Goal: Task Accomplishment & Management: Manage account settings

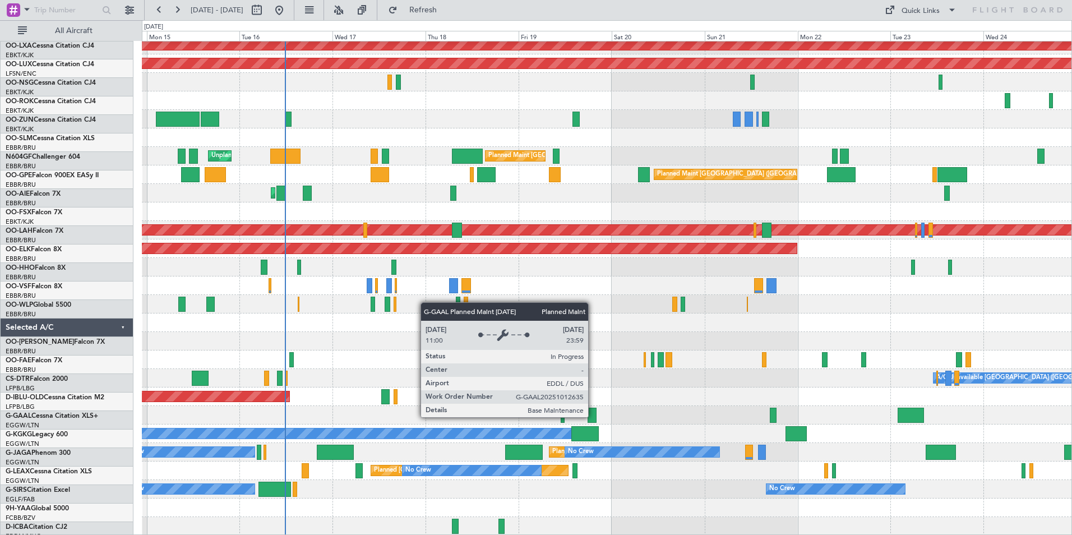
scroll to position [246, 0]
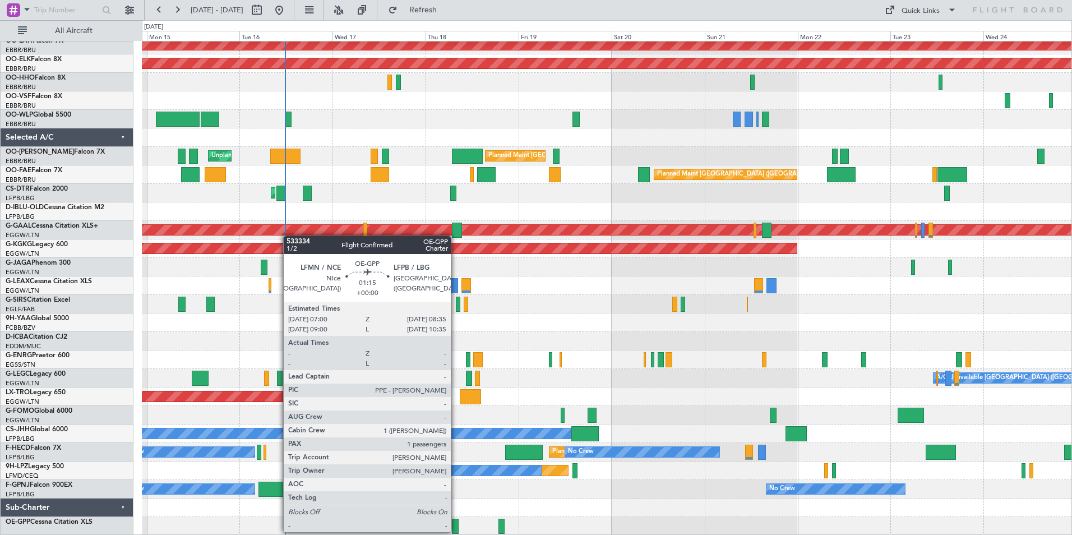
click at [456, 531] on div at bounding box center [455, 525] width 6 height 15
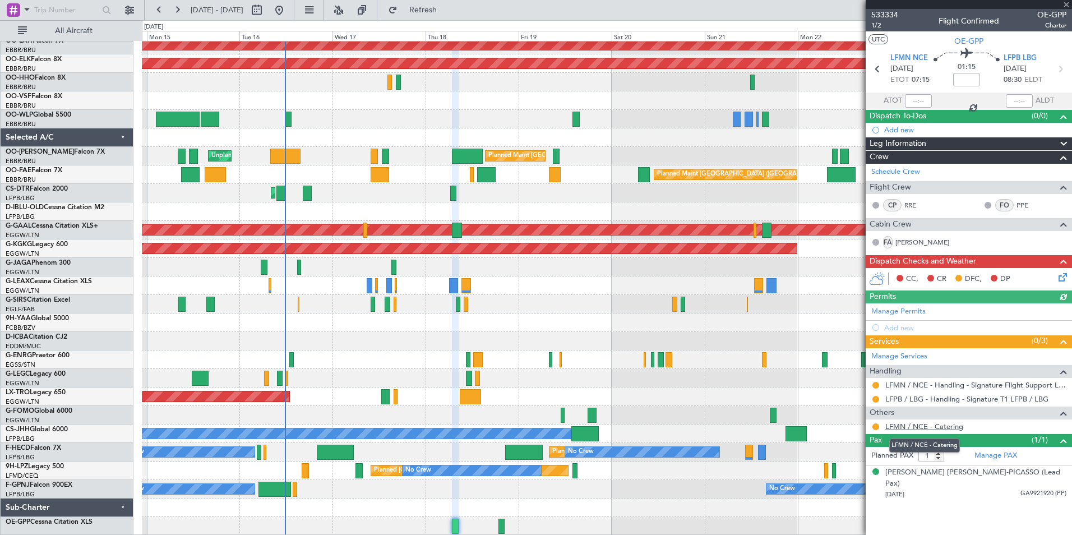
click at [906, 429] on link "LFMN / NCE - Catering" at bounding box center [924, 427] width 78 height 10
click at [876, 424] on button at bounding box center [875, 426] width 7 height 7
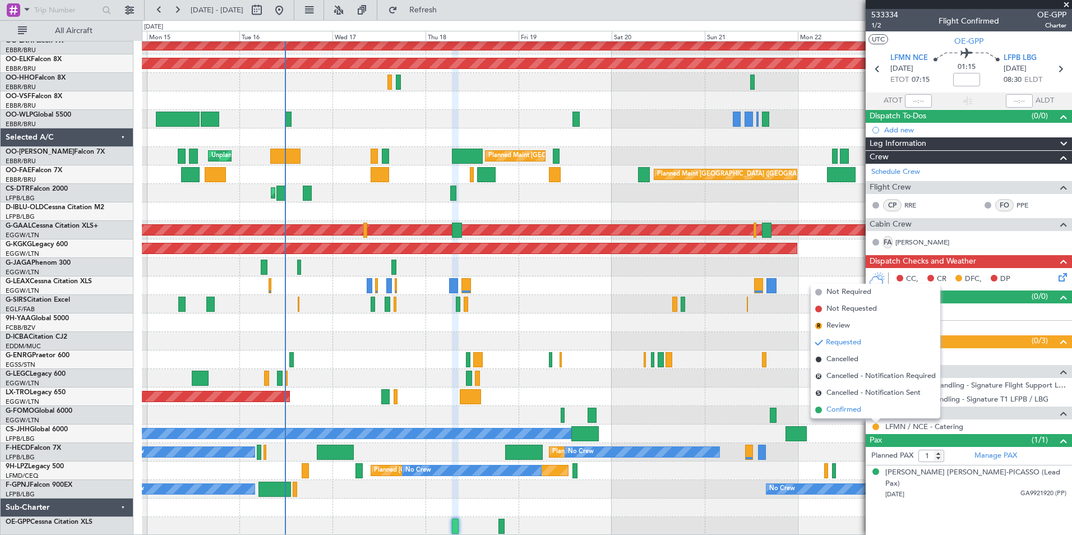
click at [841, 407] on span "Confirmed" at bounding box center [843, 409] width 35 height 11
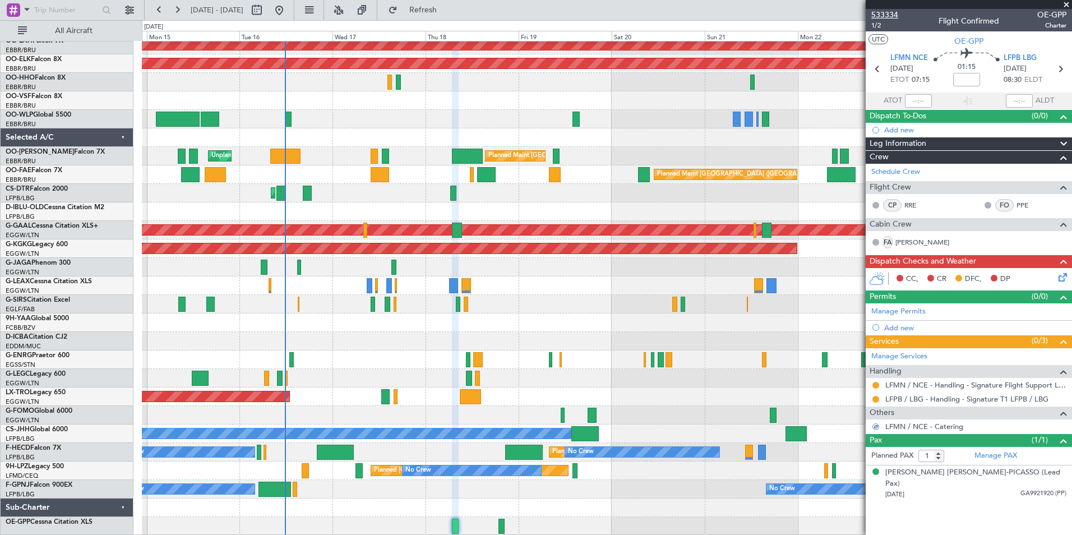
click at [879, 12] on span "533334" at bounding box center [884, 15] width 27 height 12
click at [883, 18] on span "533334" at bounding box center [884, 15] width 27 height 12
click at [874, 430] on mat-tooltip-component "Review" at bounding box center [875, 444] width 40 height 30
click at [875, 430] on mat-tooltip-component "Review" at bounding box center [875, 444] width 40 height 30
click at [875, 424] on button "R" at bounding box center [875, 426] width 7 height 7
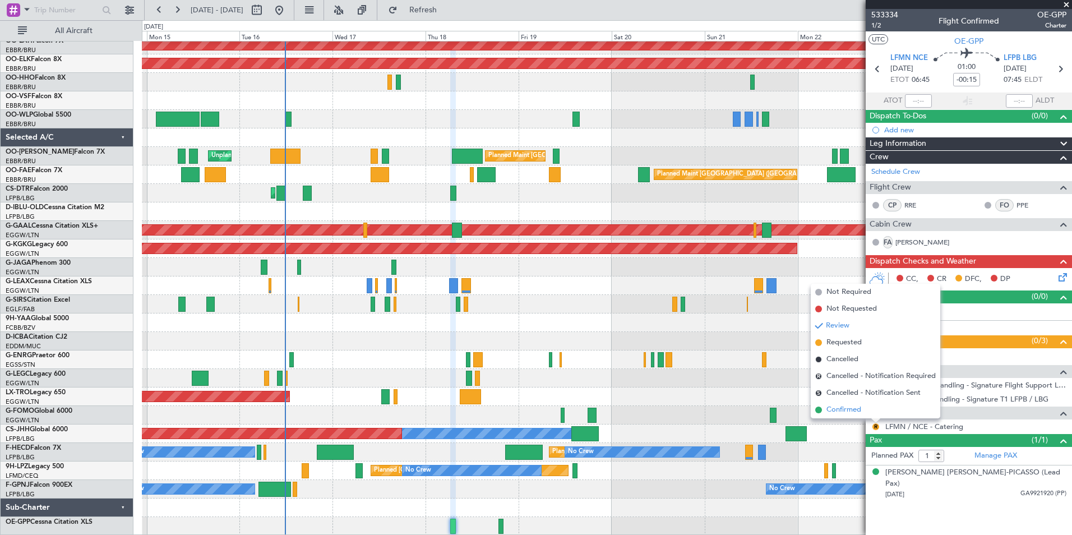
click at [848, 411] on span "Confirmed" at bounding box center [843, 409] width 35 height 11
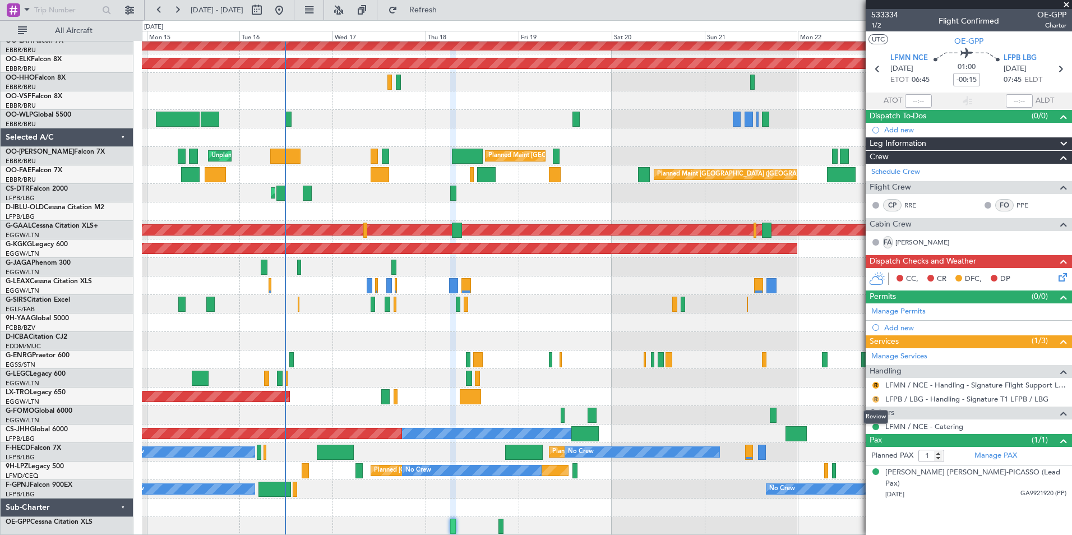
click at [875, 399] on button "R" at bounding box center [875, 399] width 7 height 7
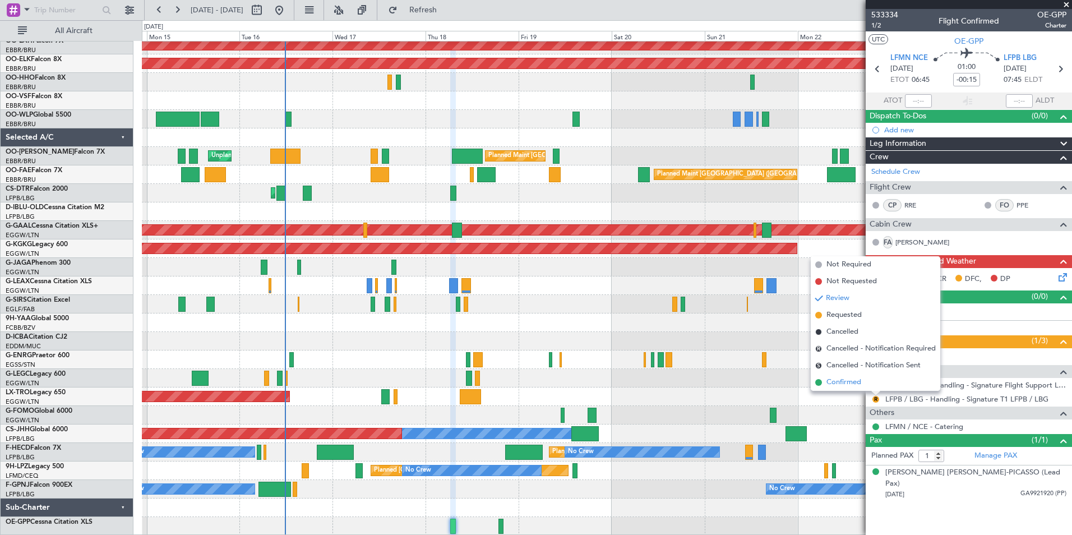
click at [844, 387] on span "Confirmed" at bounding box center [843, 382] width 35 height 11
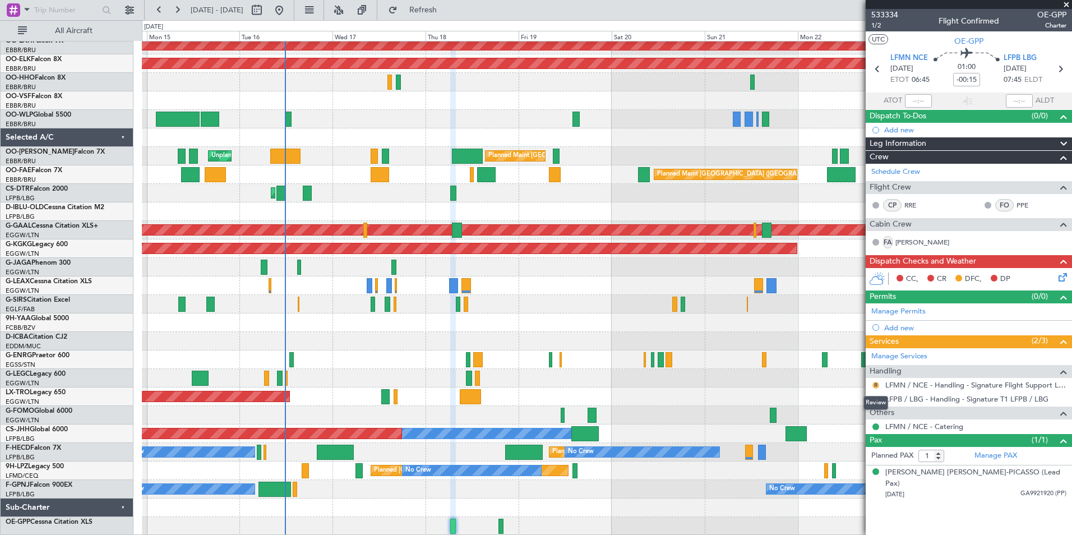
click at [876, 386] on button "R" at bounding box center [875, 385] width 7 height 7
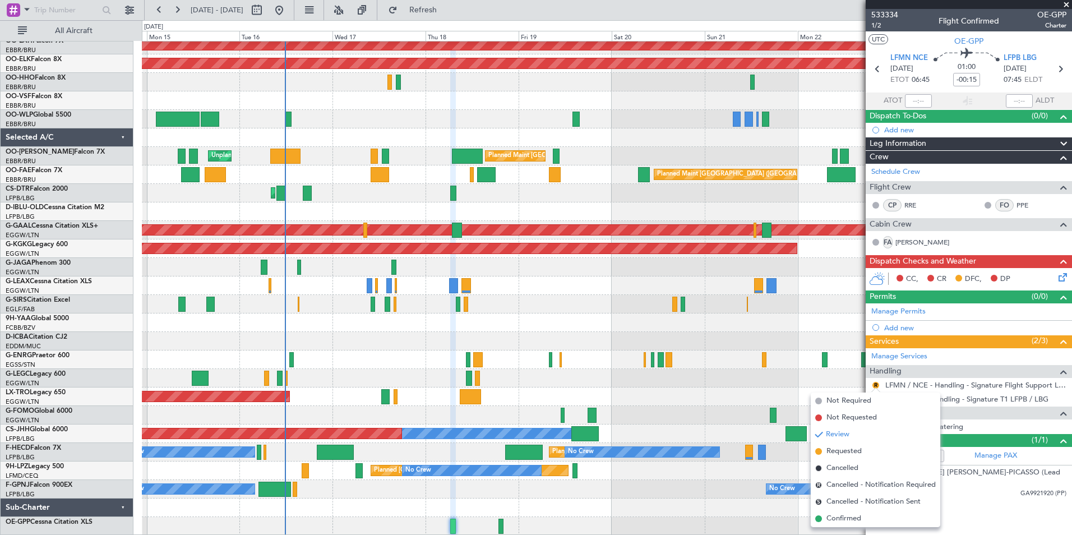
click at [849, 516] on span "Confirmed" at bounding box center [843, 518] width 35 height 11
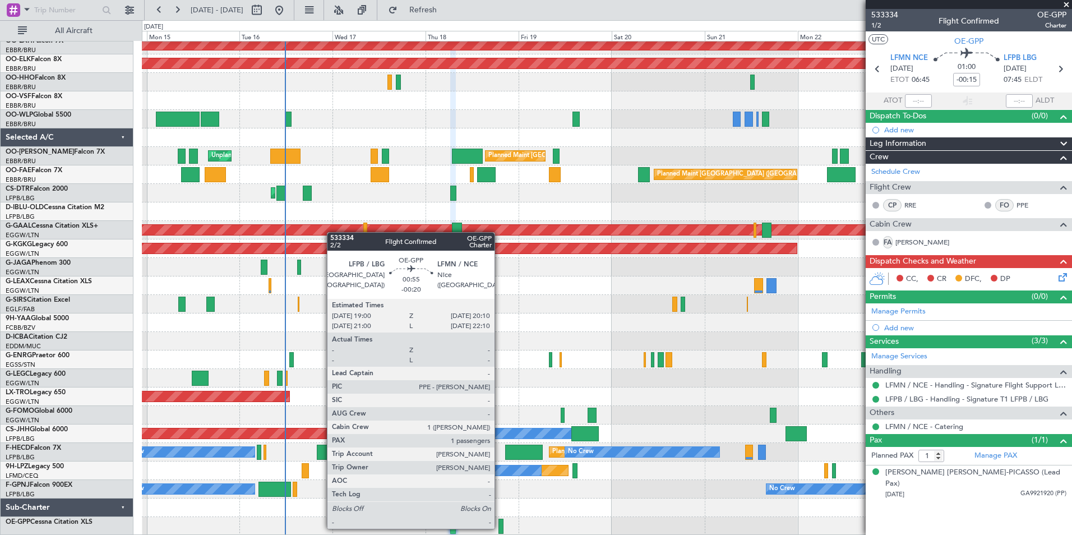
click at [499, 527] on div at bounding box center [500, 525] width 5 height 15
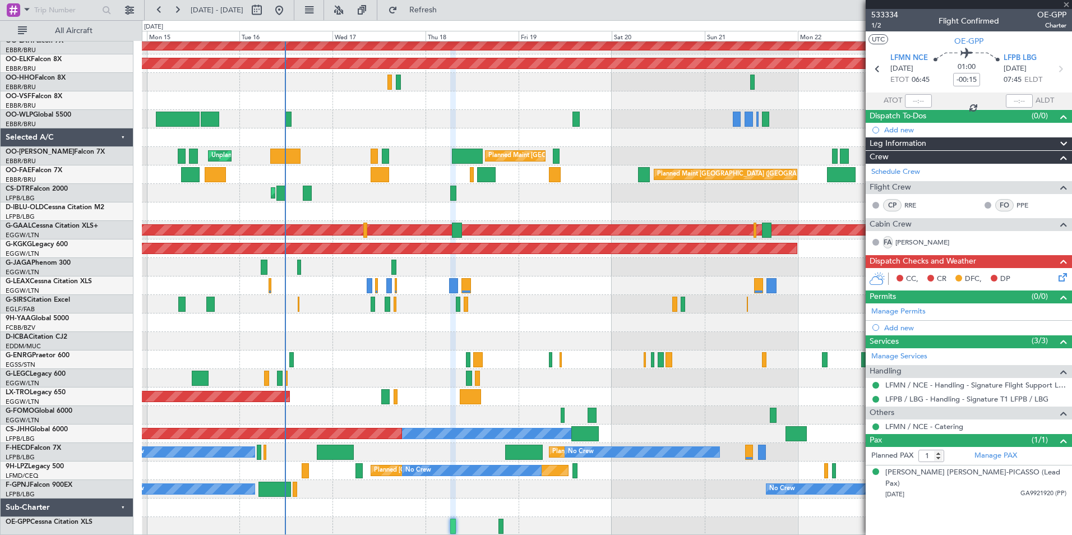
click at [498, 529] on div at bounding box center [606, 526] width 929 height 18
type input "-00:20"
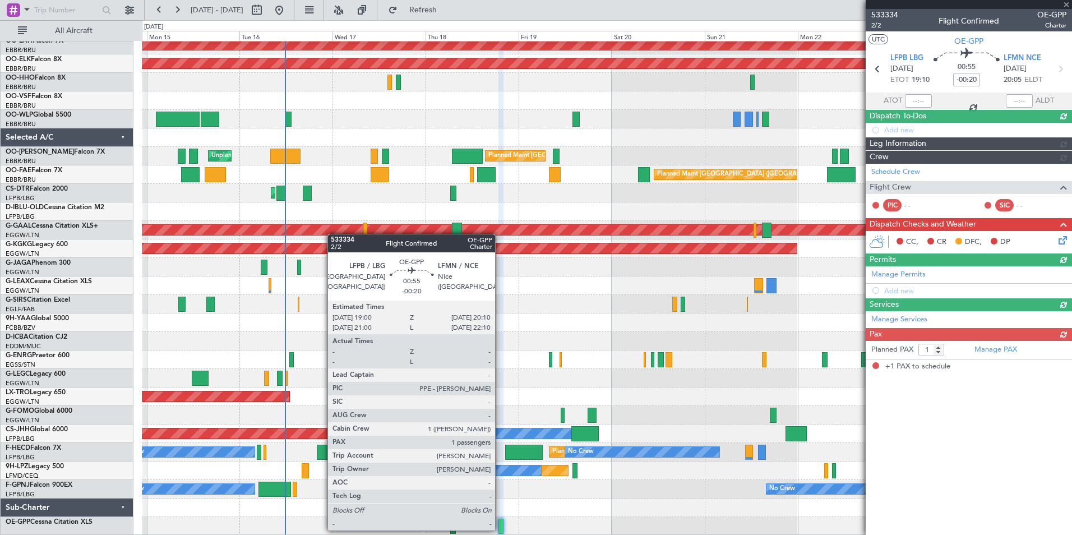
click at [500, 529] on div at bounding box center [500, 525] width 5 height 15
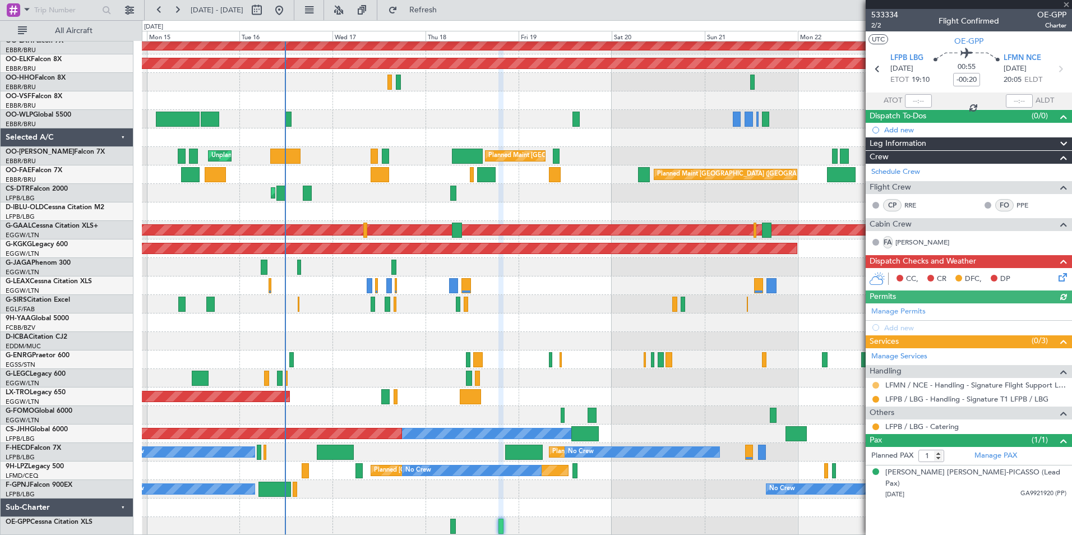
click at [876, 384] on article "533334 2/2 Flight Confirmed OE-GPP Charter UTC OE-GPP LFPB LBG [DATE] ETOT 19:1…" at bounding box center [968, 272] width 206 height 526
click at [875, 387] on button at bounding box center [875, 385] width 7 height 7
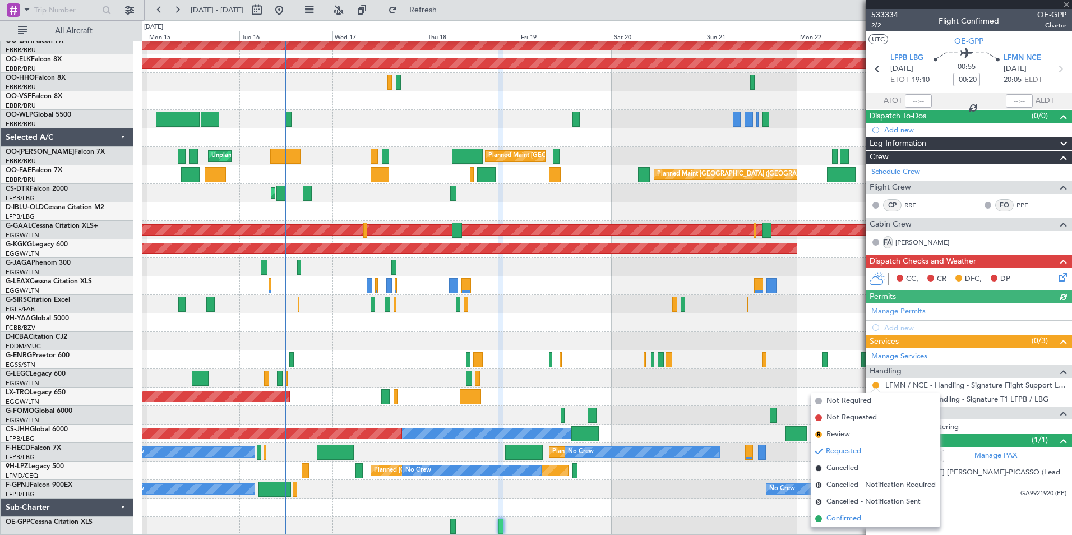
click at [831, 513] on span "Confirmed" at bounding box center [843, 518] width 35 height 11
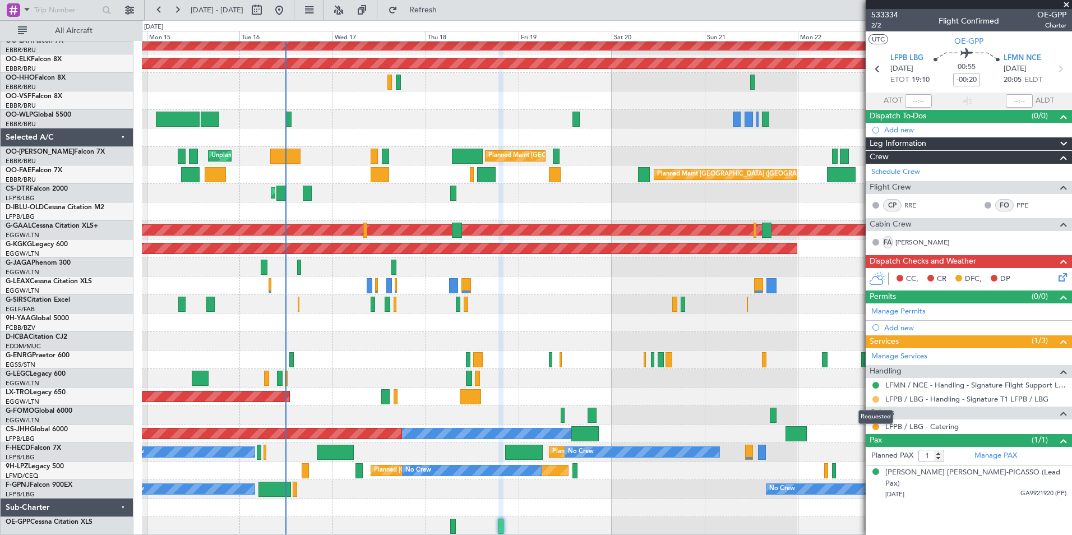
click at [873, 400] on button at bounding box center [875, 399] width 7 height 7
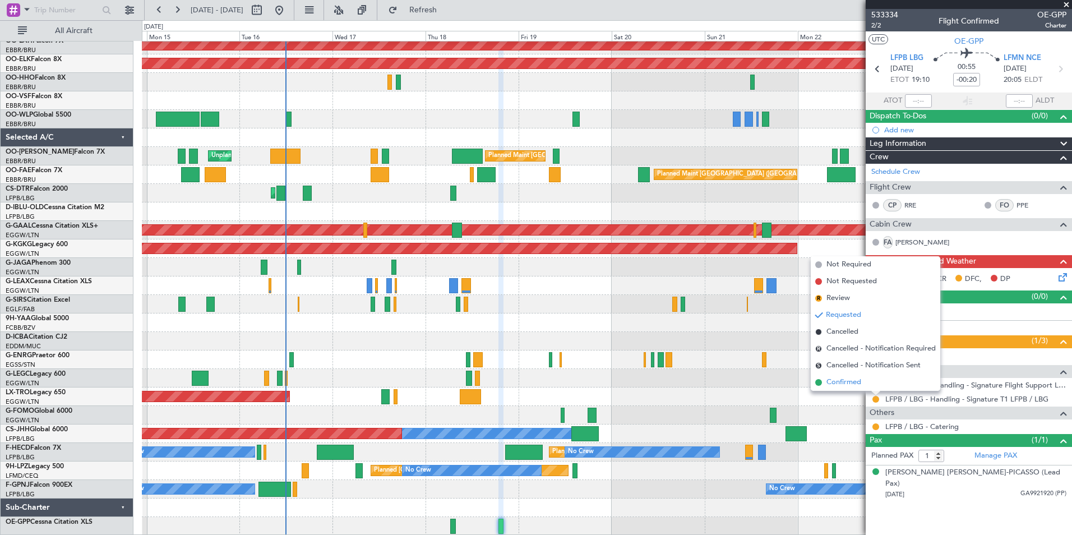
click at [848, 389] on li "Confirmed" at bounding box center [875, 382] width 129 height 17
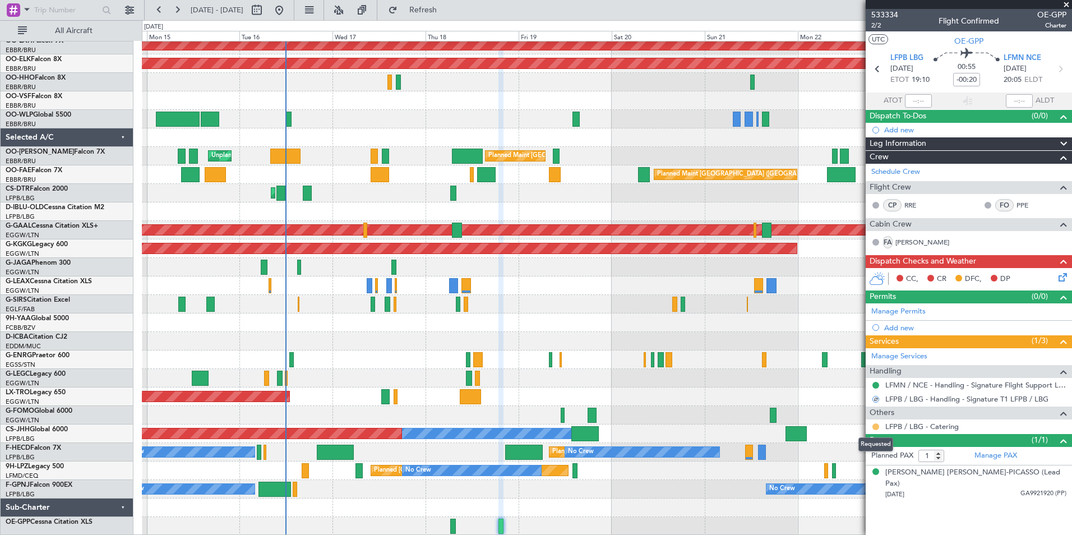
click at [878, 426] on button at bounding box center [875, 426] width 7 height 7
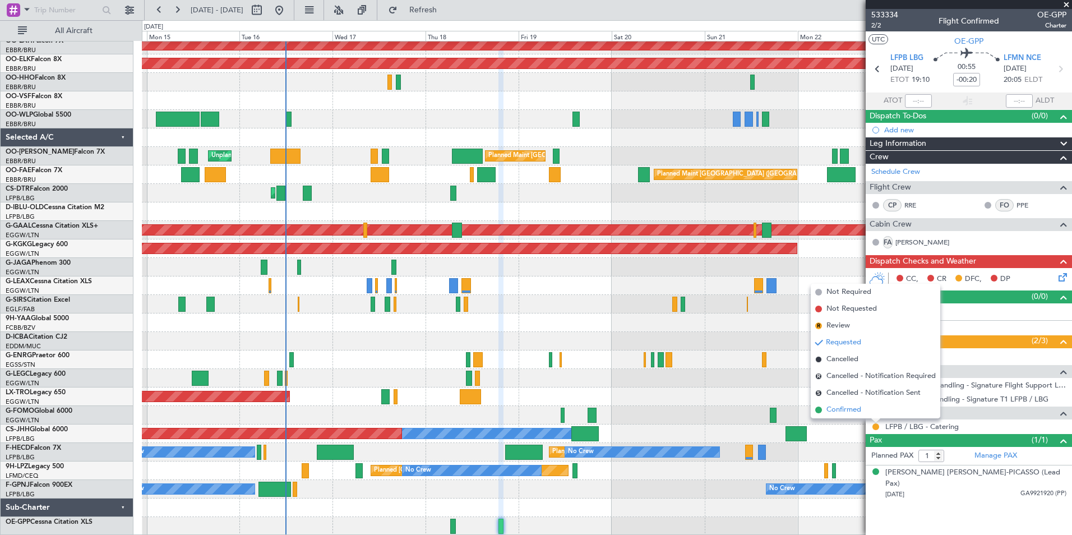
click at [859, 413] on span "Confirmed" at bounding box center [843, 409] width 35 height 11
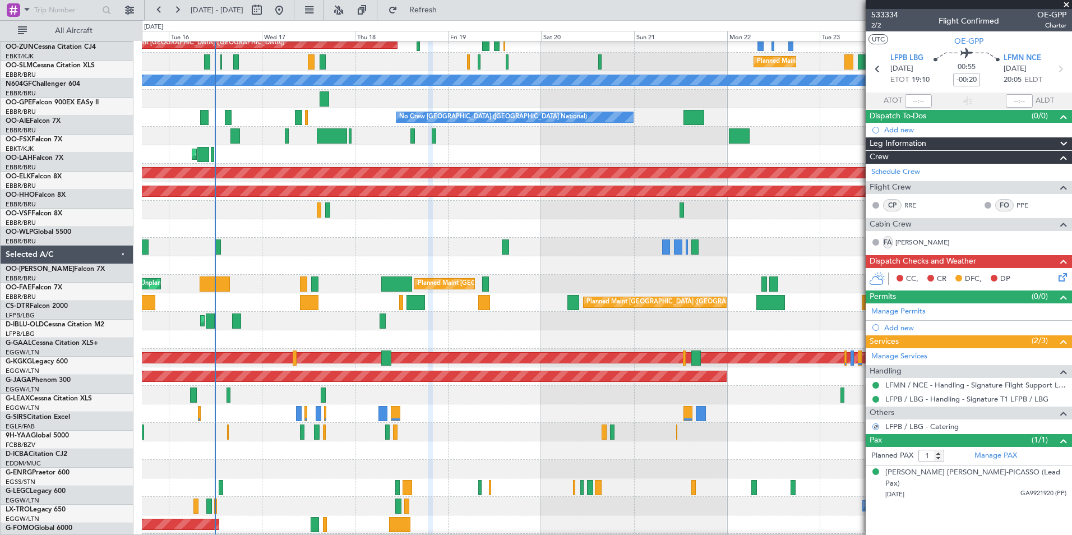
click at [676, 474] on div at bounding box center [606, 469] width 929 height 18
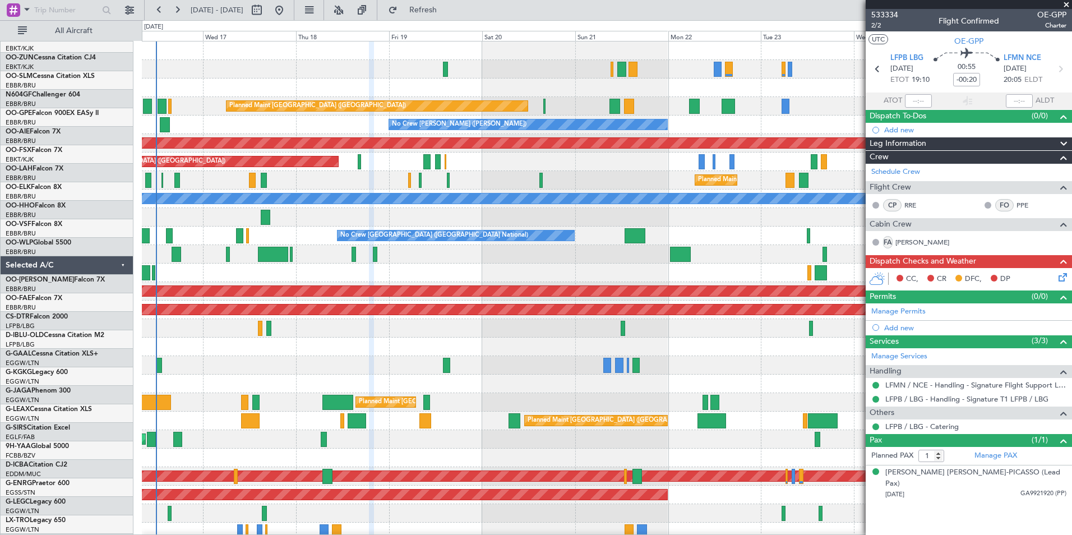
scroll to position [0, 0]
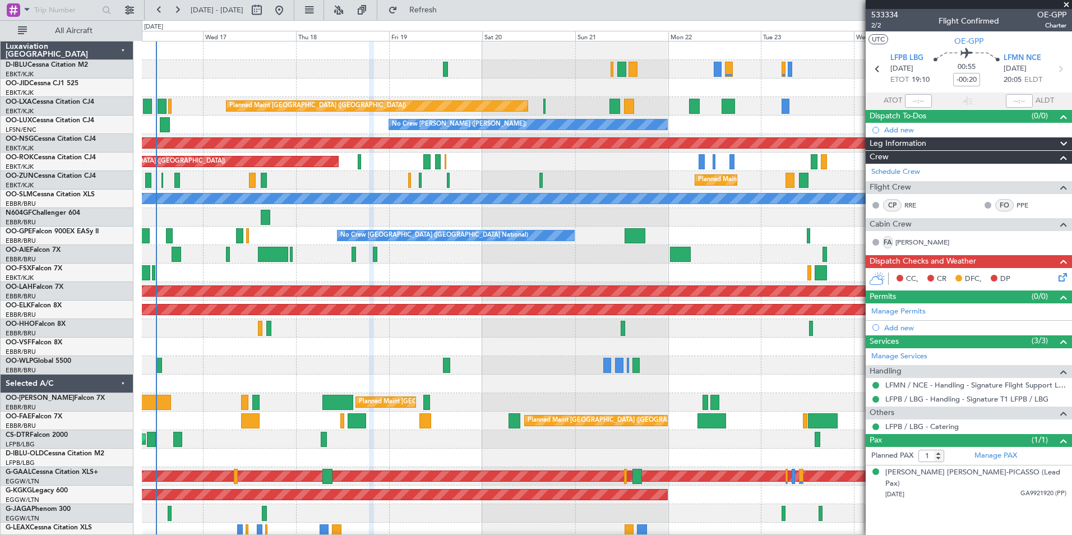
click at [590, 534] on html "[DATE] - [DATE] Refresh Quick Links All Aircraft A/C Unavailable [GEOGRAPHIC_DA…" at bounding box center [536, 267] width 1072 height 535
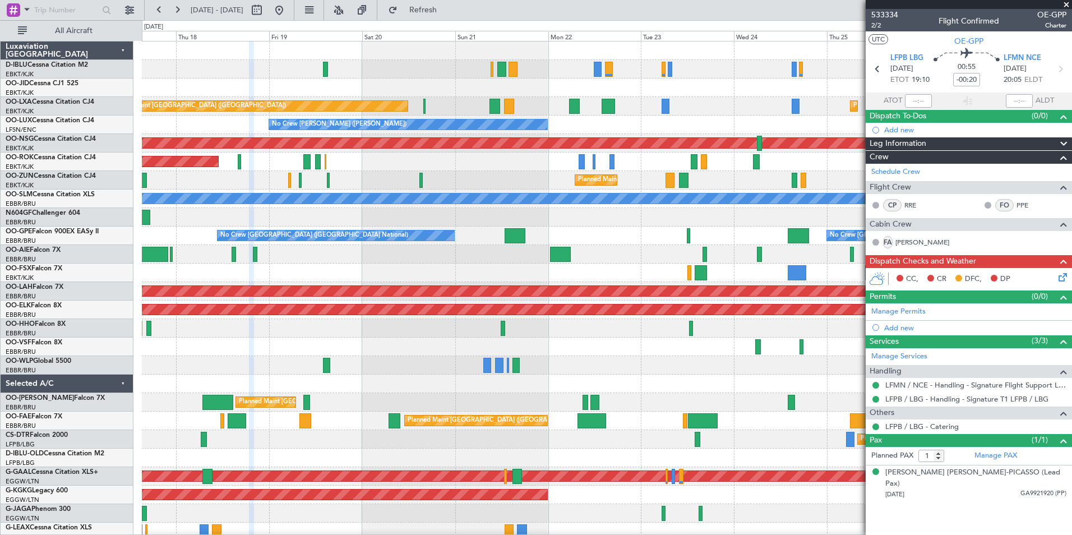
click at [289, 295] on div "A/C Unavailable [GEOGRAPHIC_DATA] ([GEOGRAPHIC_DATA] National) A/C Unavailable …" at bounding box center [606, 411] width 929 height 740
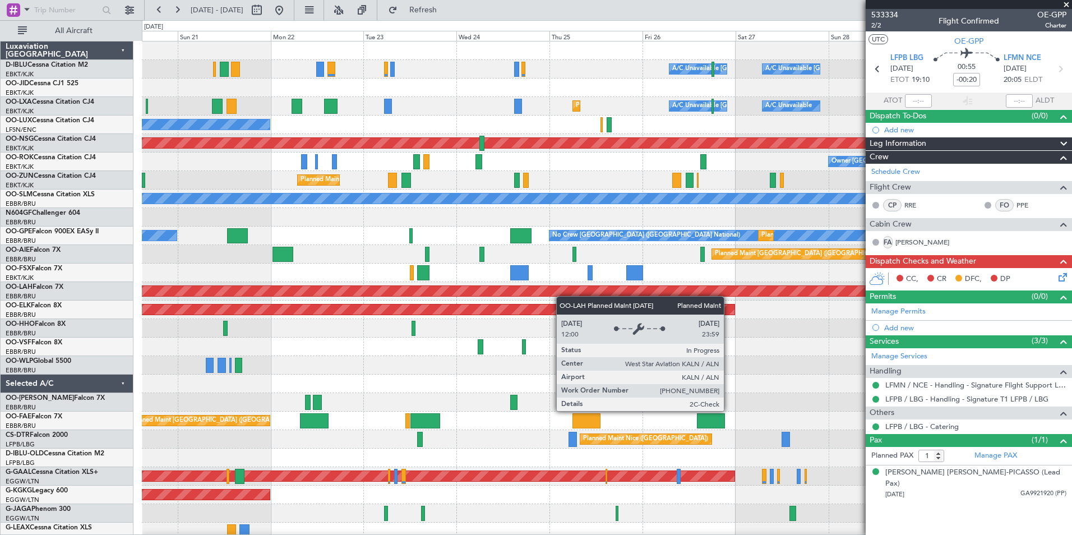
click at [368, 321] on div "A/C Unavailable [GEOGRAPHIC_DATA] ([GEOGRAPHIC_DATA] National) A/C Unavailable …" at bounding box center [606, 411] width 929 height 740
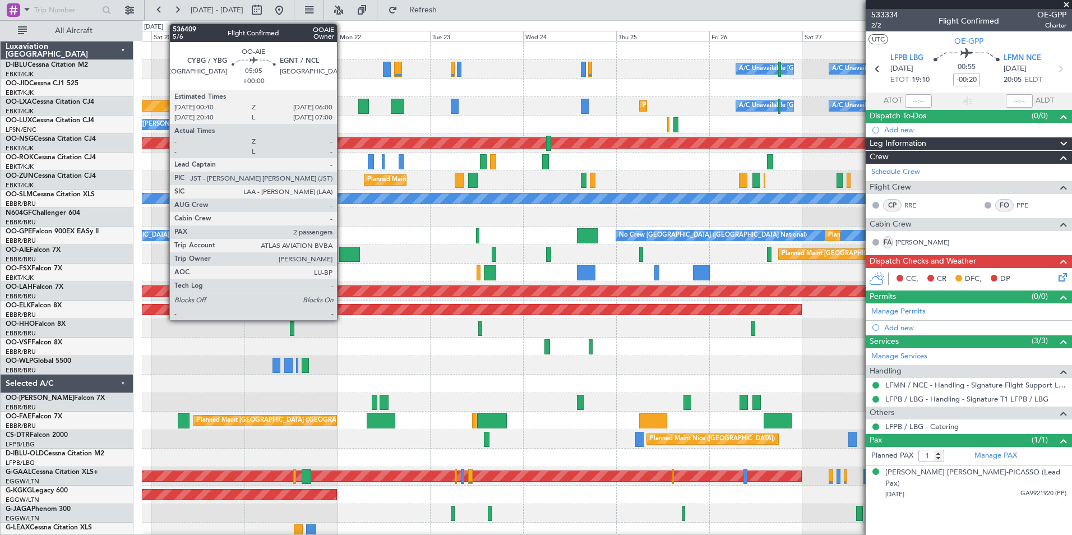
click at [342, 258] on div at bounding box center [349, 254] width 21 height 15
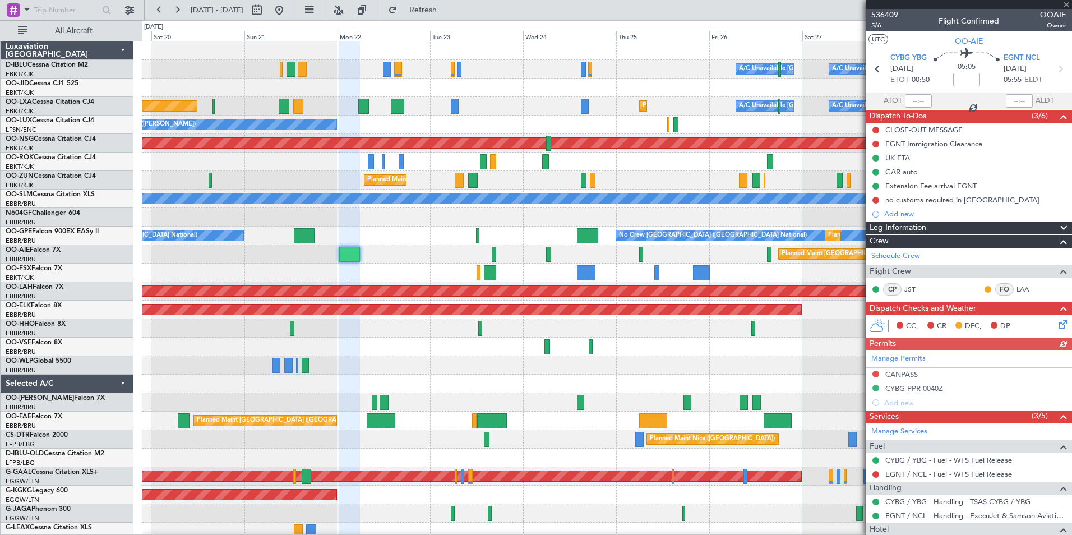
scroll to position [108, 0]
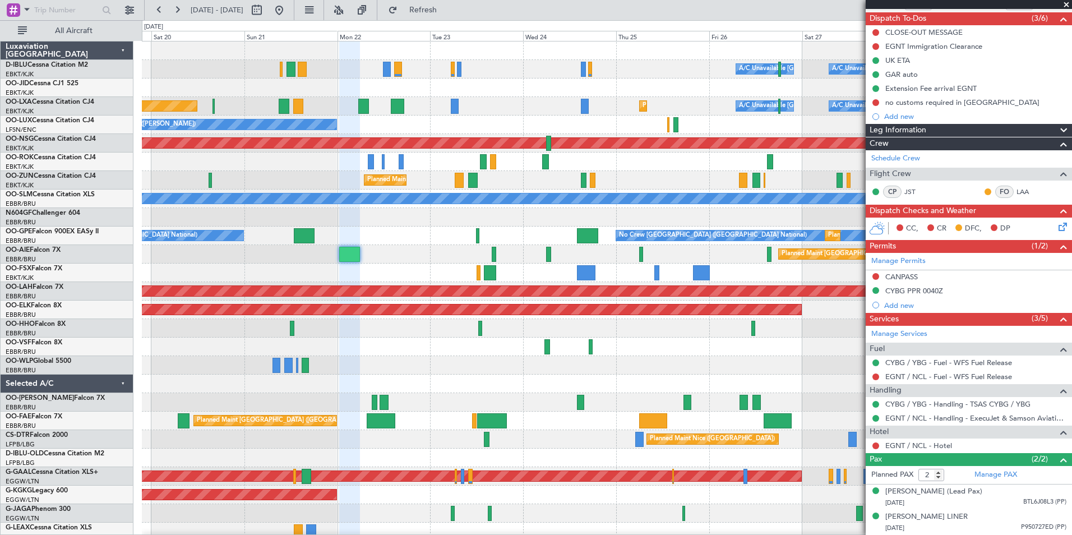
click at [840, 397] on div "A/C Unavailable [GEOGRAPHIC_DATA] ([GEOGRAPHIC_DATA] National) A/C Unavailable …" at bounding box center [606, 392] width 929 height 703
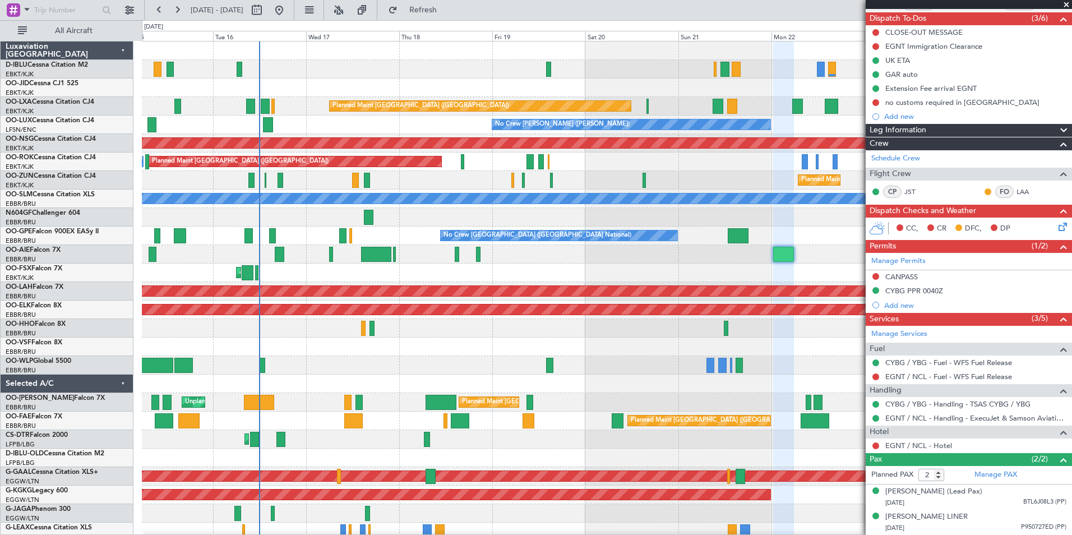
click at [799, 386] on div "A/C Unavailable [GEOGRAPHIC_DATA] ([GEOGRAPHIC_DATA] National) A/C Unavailable …" at bounding box center [606, 392] width 929 height 703
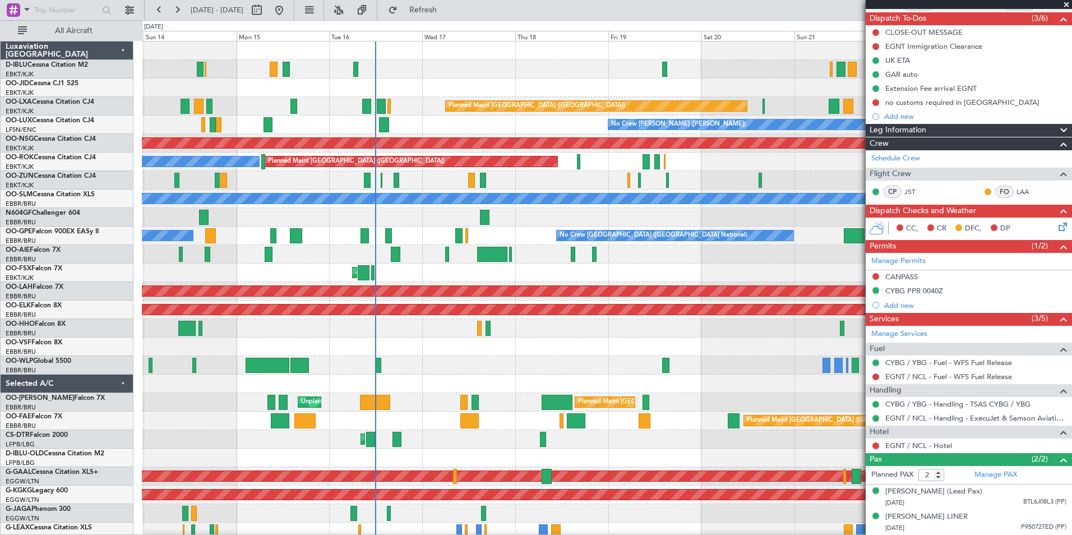
click at [425, 354] on div "A/C Unavailable [GEOGRAPHIC_DATA] ([GEOGRAPHIC_DATA] National) No Crew [GEOGRAP…" at bounding box center [606, 411] width 929 height 740
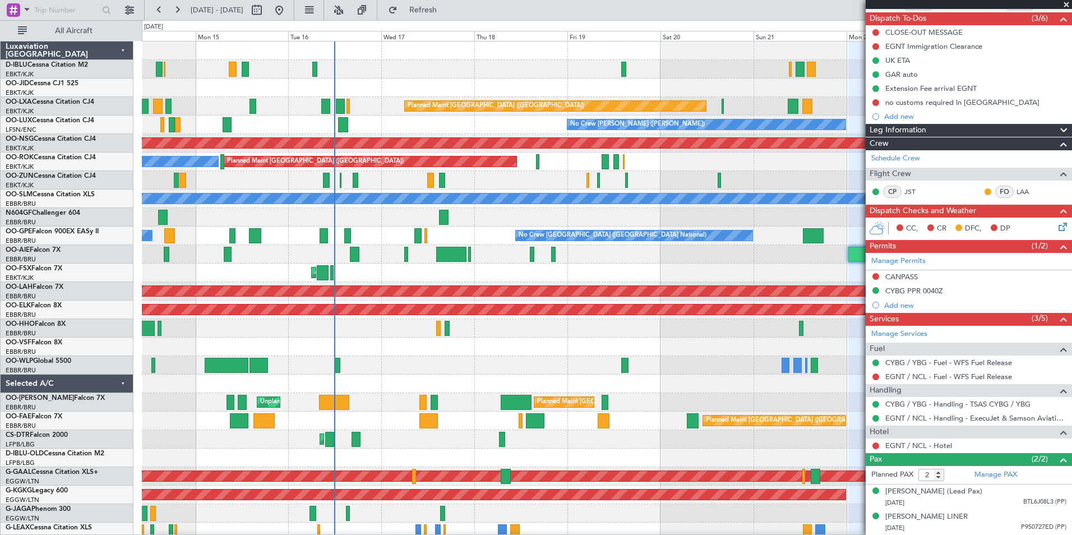
click at [585, 350] on div at bounding box center [606, 346] width 929 height 18
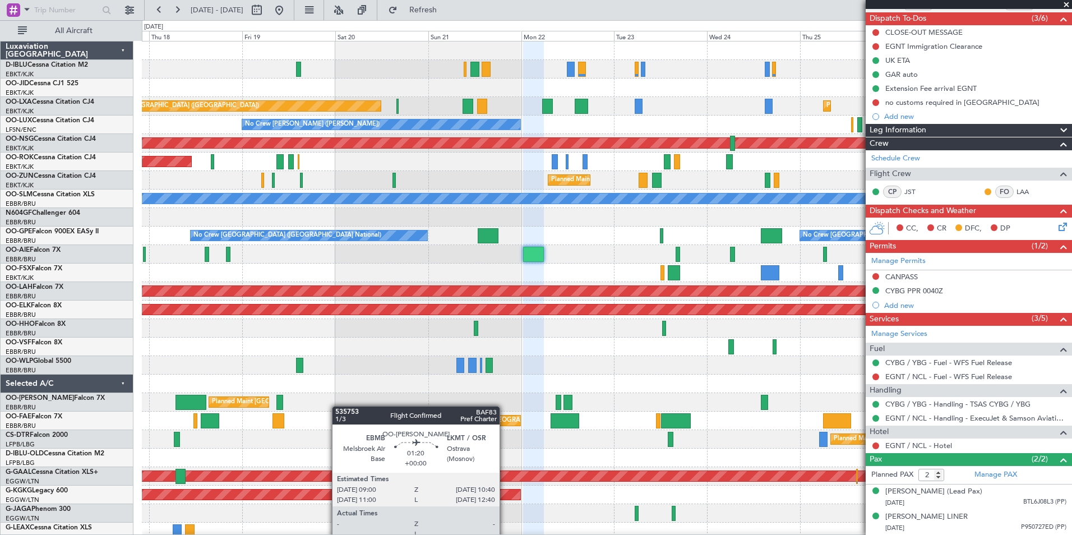
click at [304, 411] on div "A/C Unavailable [GEOGRAPHIC_DATA] ([GEOGRAPHIC_DATA] National) A/C Unavailable …" at bounding box center [606, 411] width 929 height 740
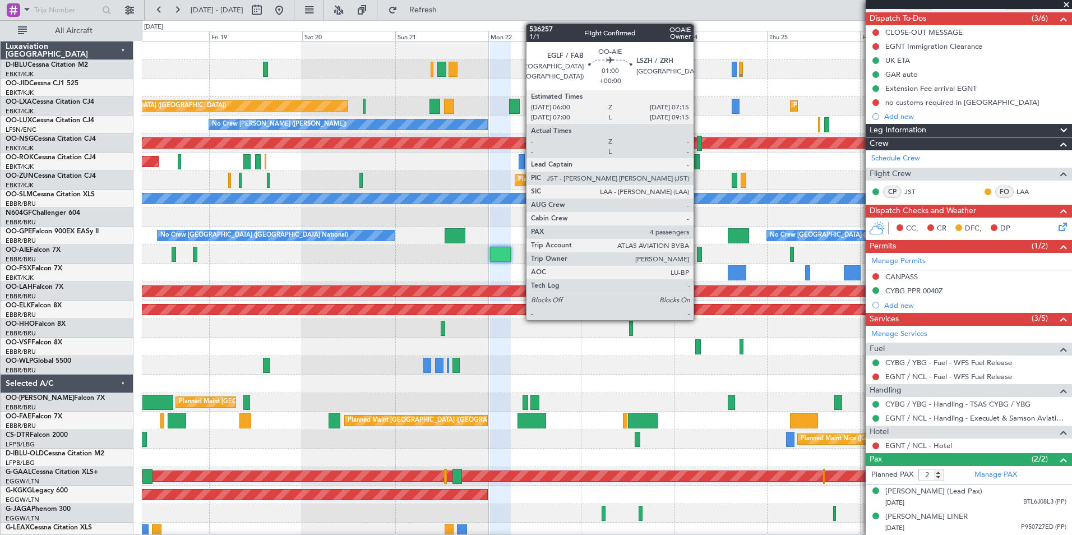
click at [698, 254] on div at bounding box center [699, 254] width 5 height 15
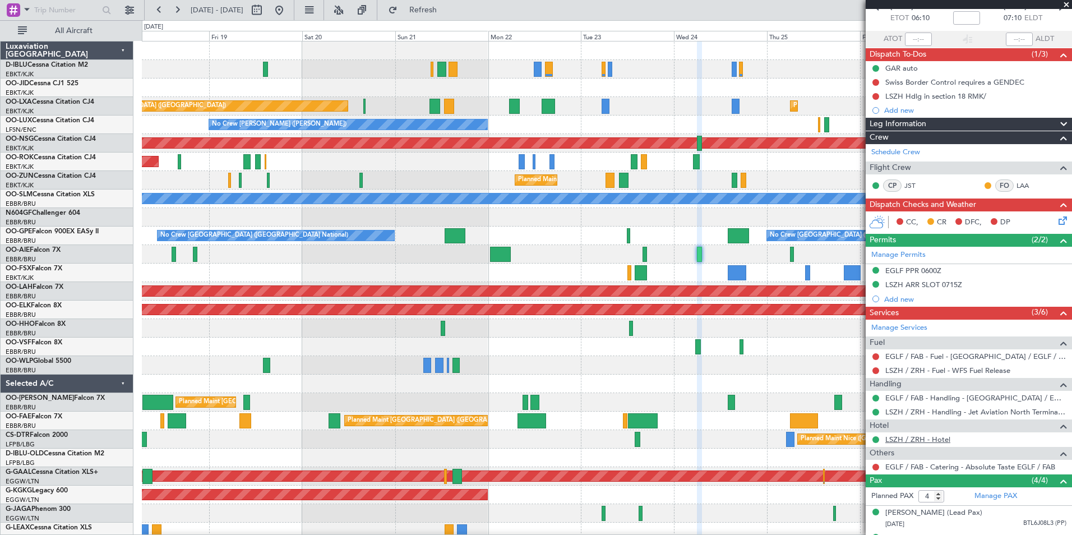
scroll to position [112, 0]
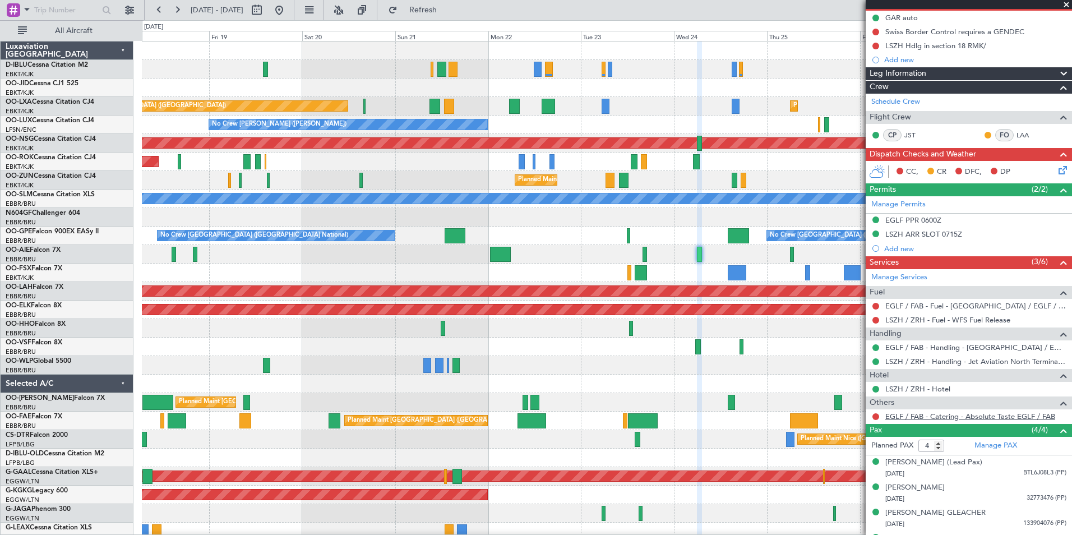
click at [929, 414] on link "EGLF / FAB - Catering - Absolute Taste EGLF / FAB" at bounding box center [970, 416] width 170 height 10
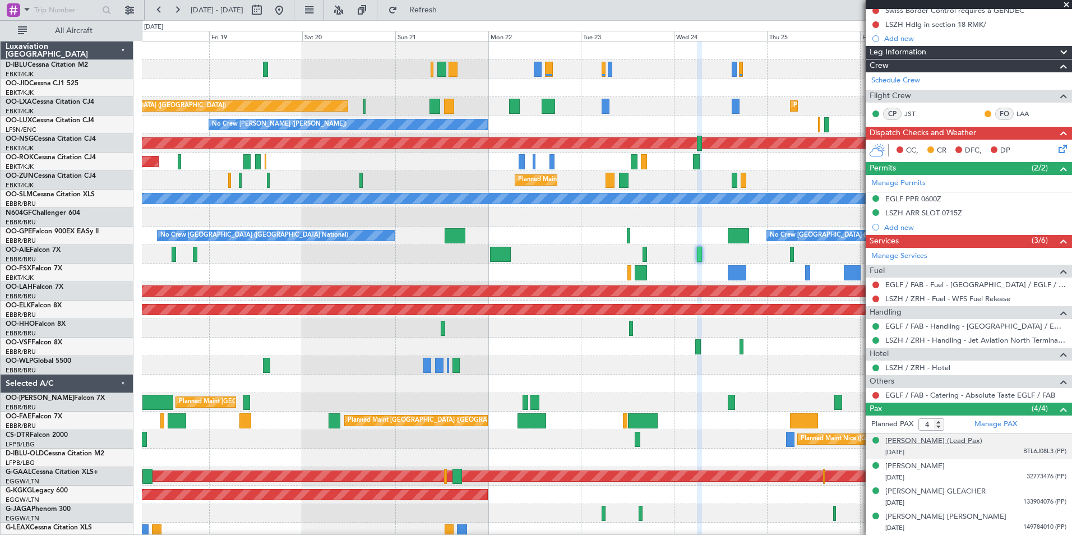
scroll to position [144, 0]
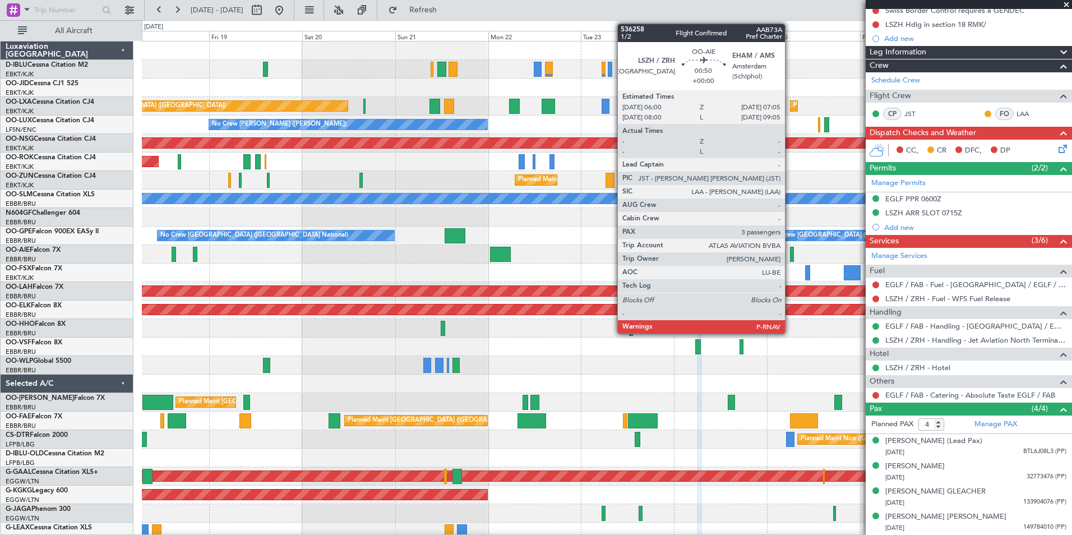
click at [790, 253] on div at bounding box center [792, 254] width 4 height 15
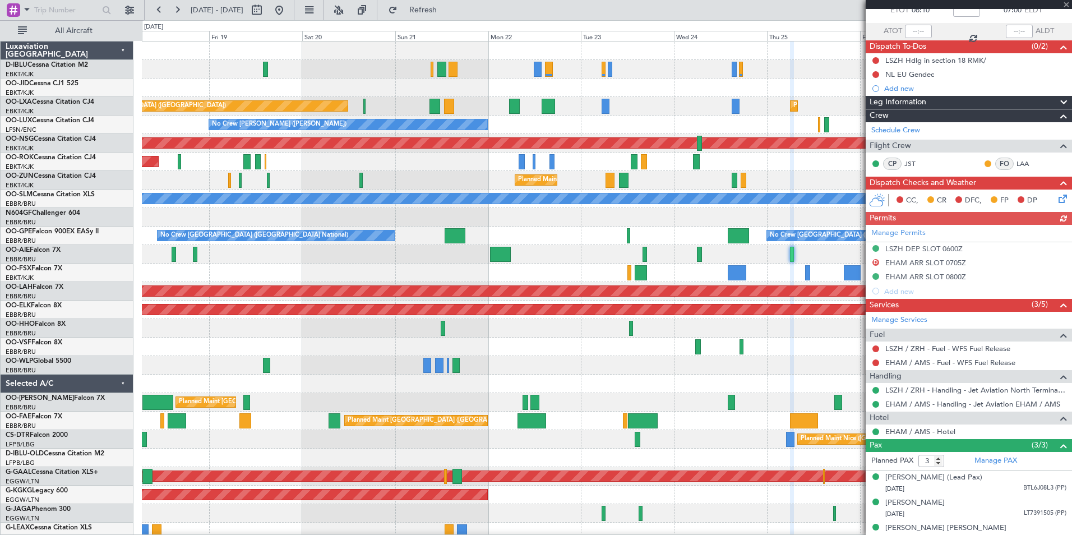
scroll to position [91, 0]
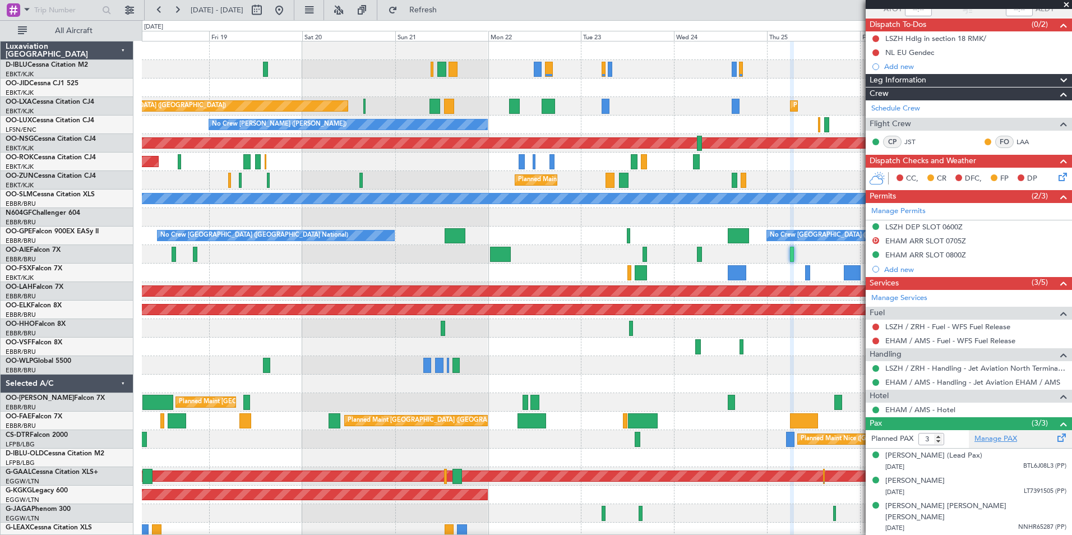
click at [998, 442] on link "Manage PAX" at bounding box center [995, 438] width 43 height 11
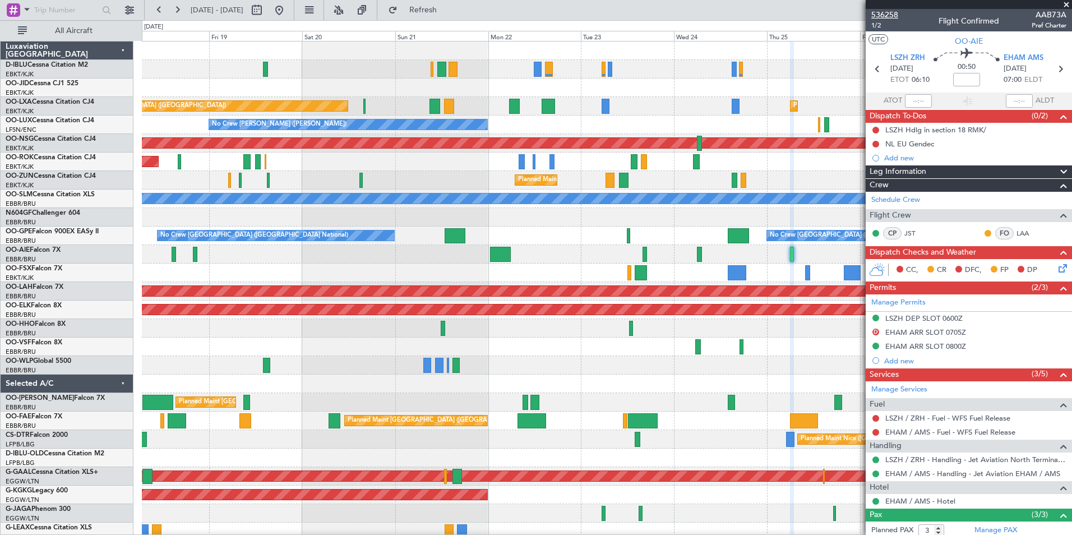
click at [886, 17] on span "536258" at bounding box center [884, 15] width 27 height 12
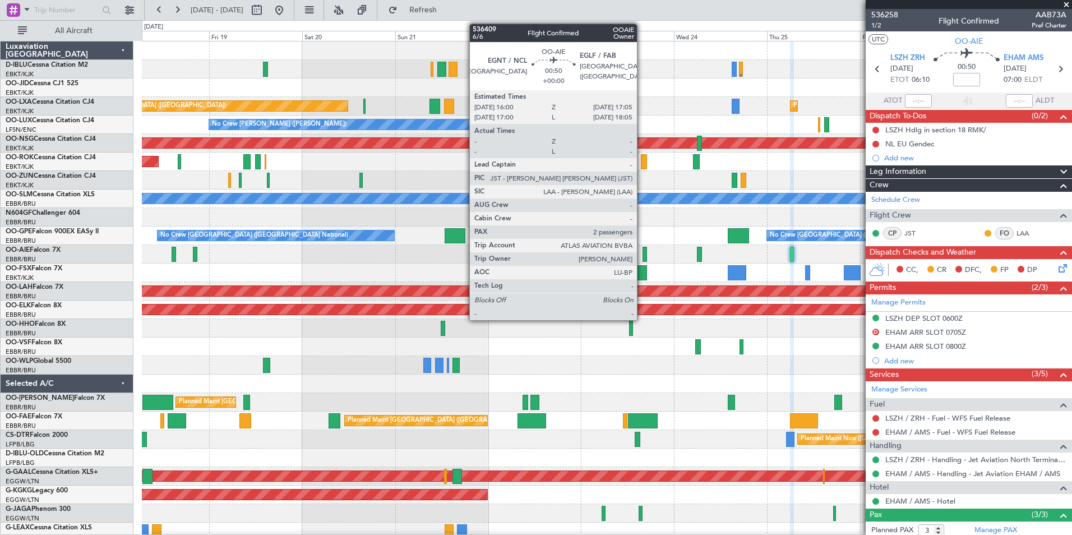
click at [642, 257] on div at bounding box center [644, 254] width 4 height 15
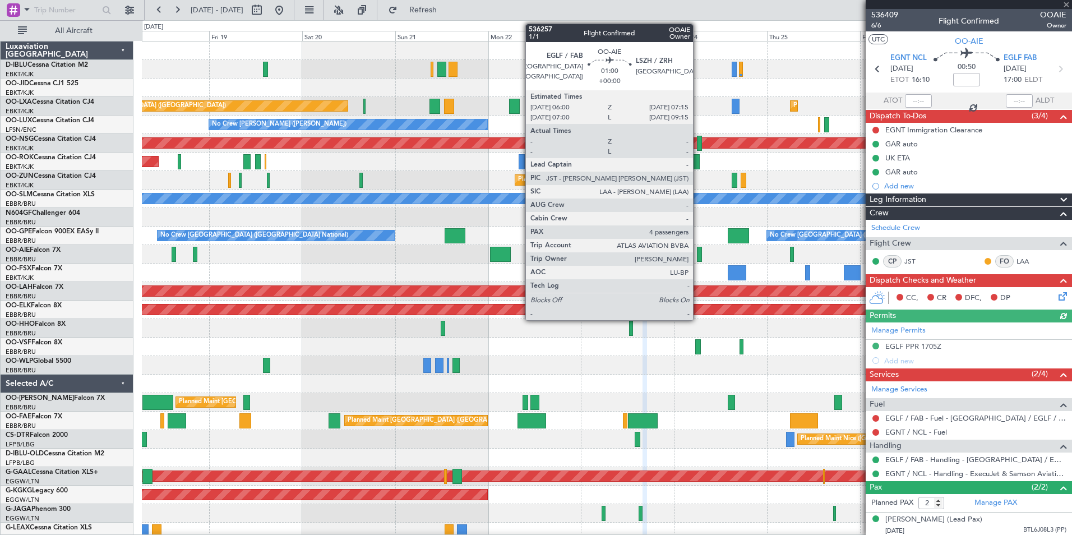
click at [698, 258] on div at bounding box center [699, 254] width 5 height 15
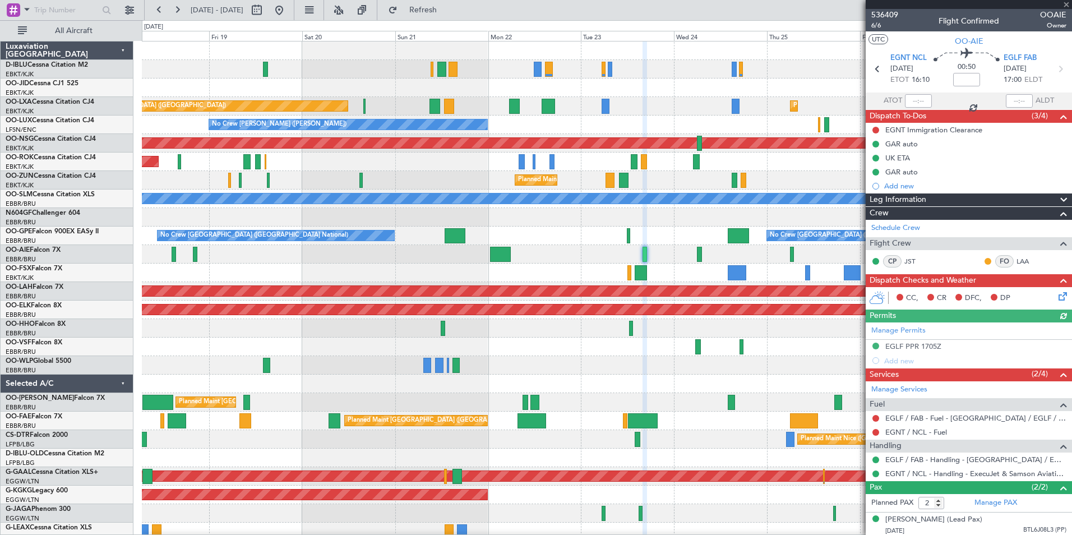
type input "4"
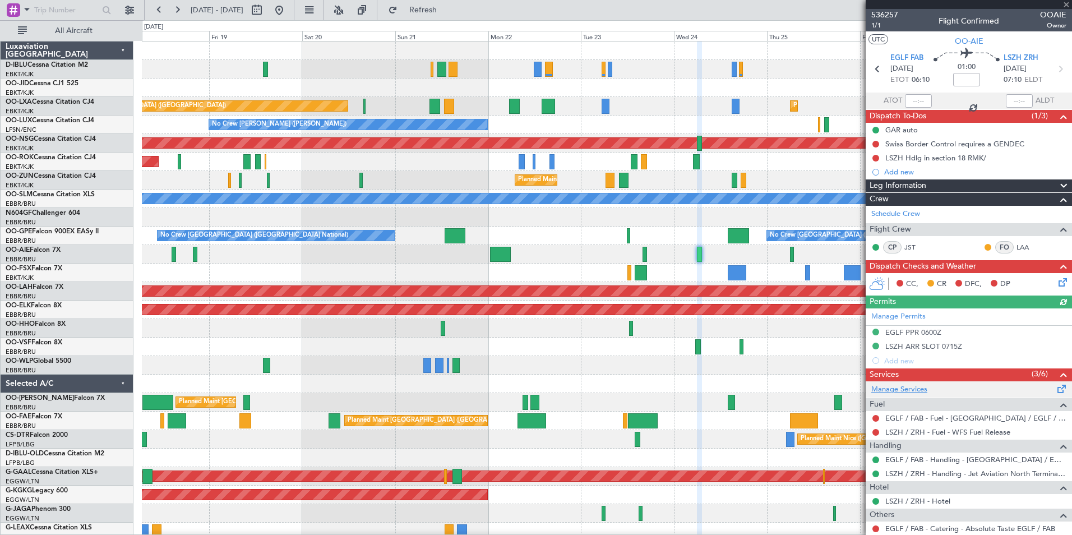
click at [925, 392] on link "Manage Services" at bounding box center [899, 389] width 56 height 11
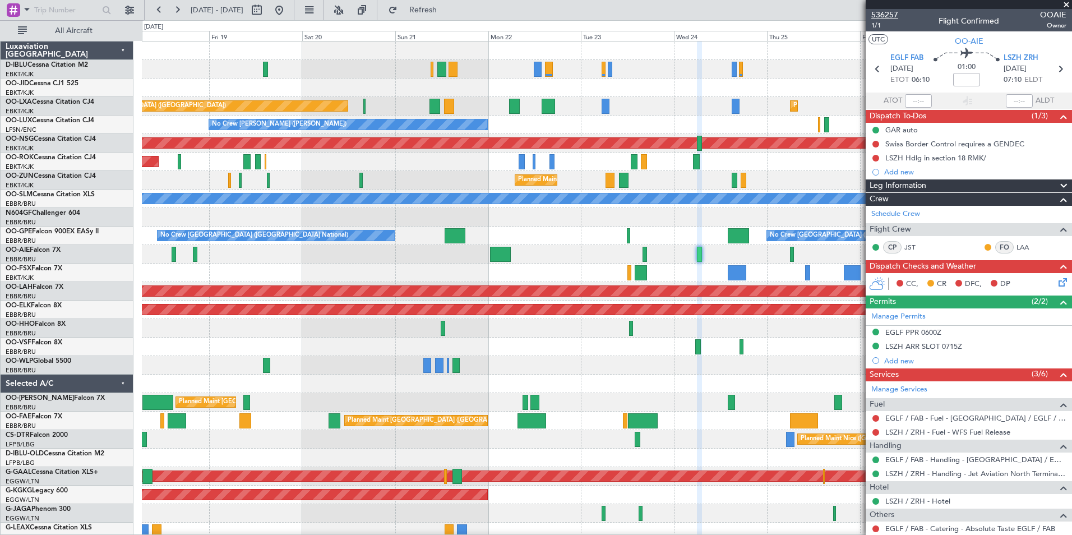
click at [884, 11] on span "536257" at bounding box center [884, 15] width 27 height 12
click at [853, 360] on div "A/C Unavailable [GEOGRAPHIC_DATA] ([GEOGRAPHIC_DATA] National) A/C Unavailable …" at bounding box center [606, 411] width 929 height 740
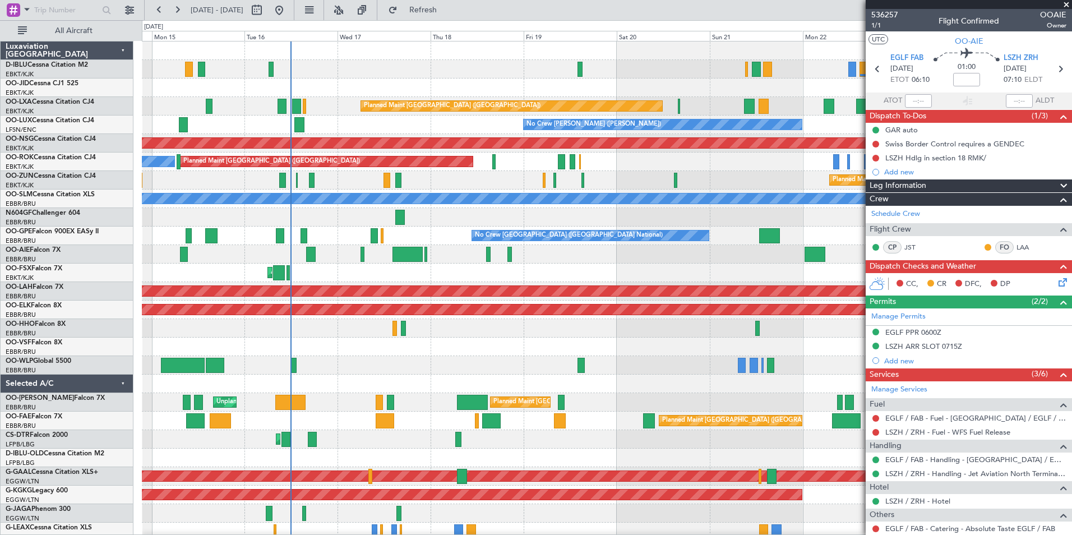
click at [476, 365] on div at bounding box center [606, 365] width 929 height 18
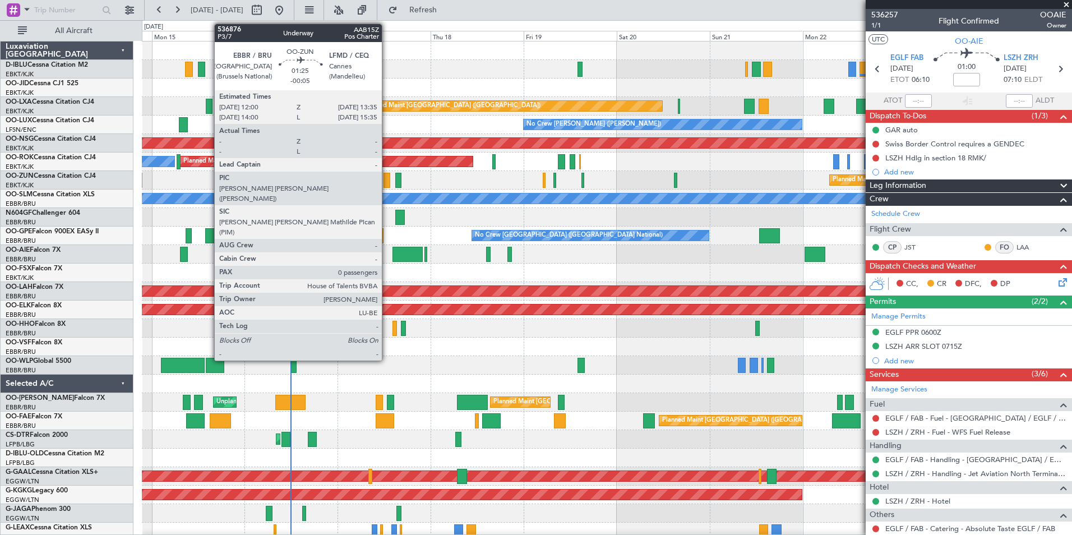
click at [387, 182] on div at bounding box center [386, 180] width 6 height 15
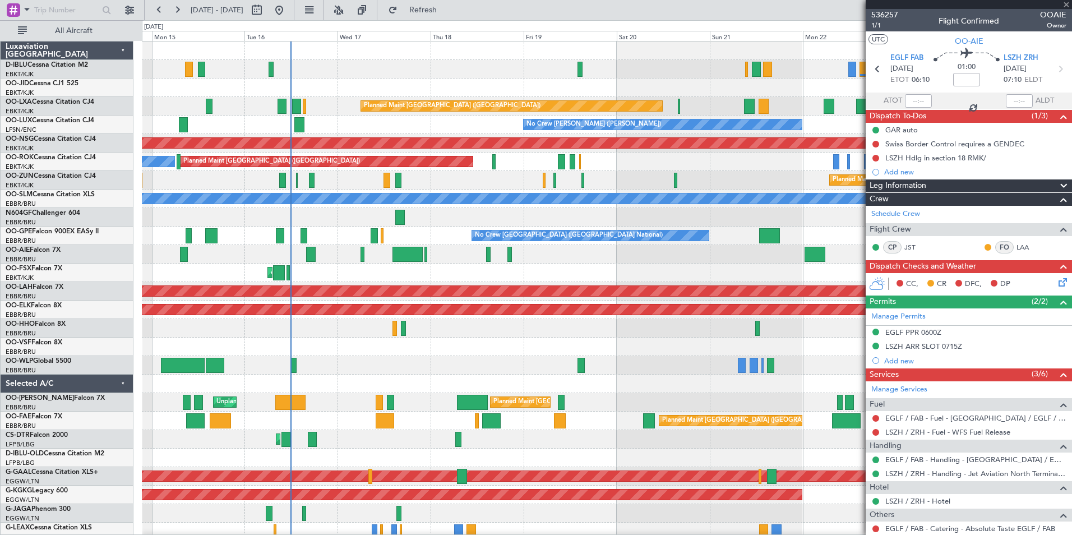
type input "-00:05"
type input "0"
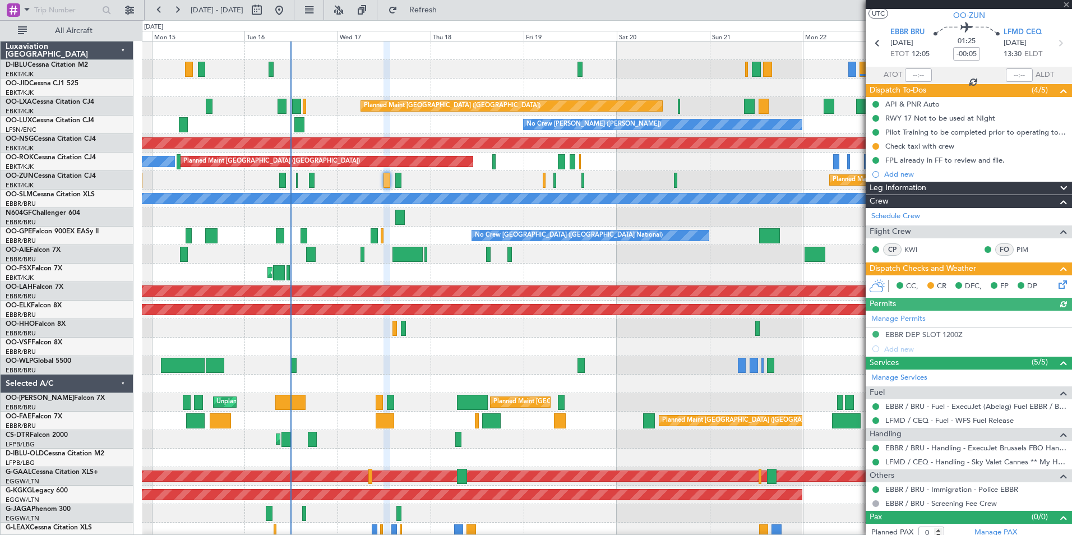
scroll to position [33, 0]
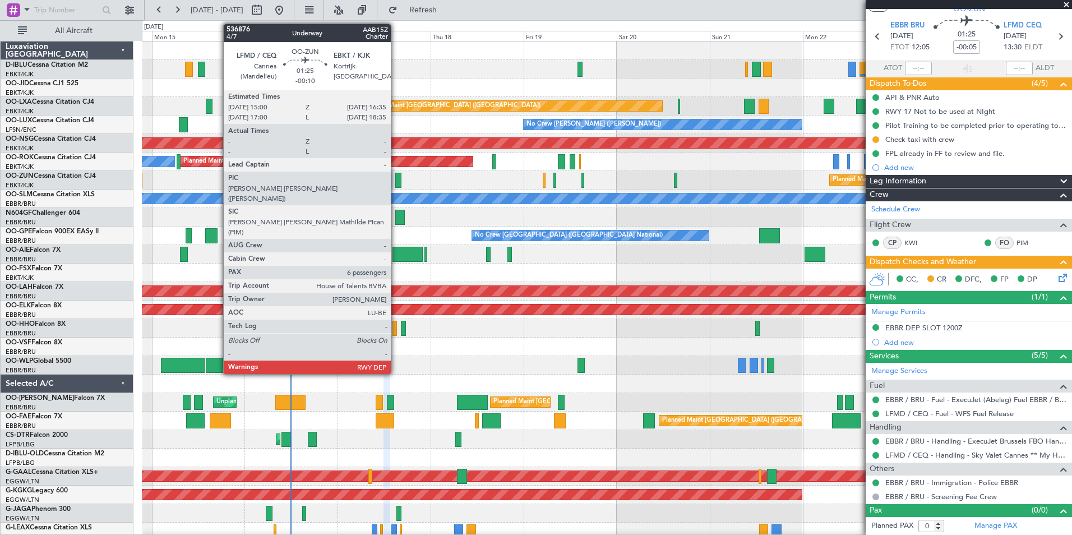
click at [396, 180] on div at bounding box center [398, 180] width 6 height 15
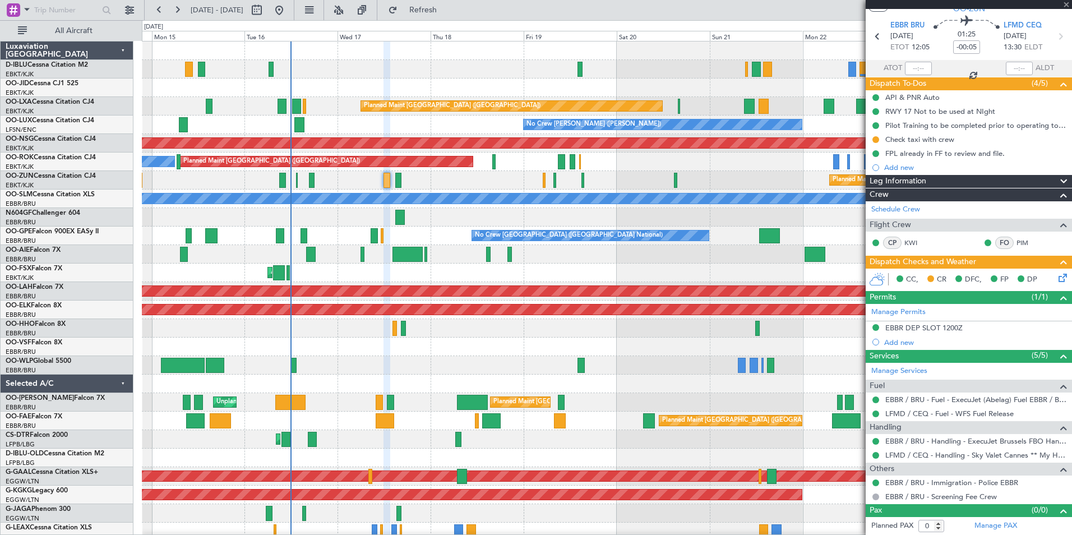
type input "-00:10"
type input "6"
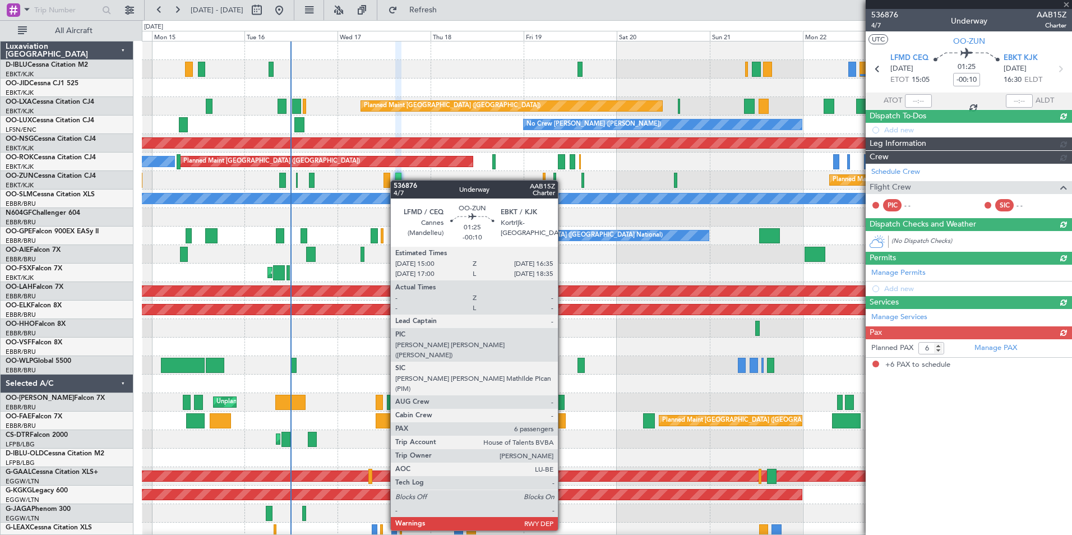
scroll to position [0, 0]
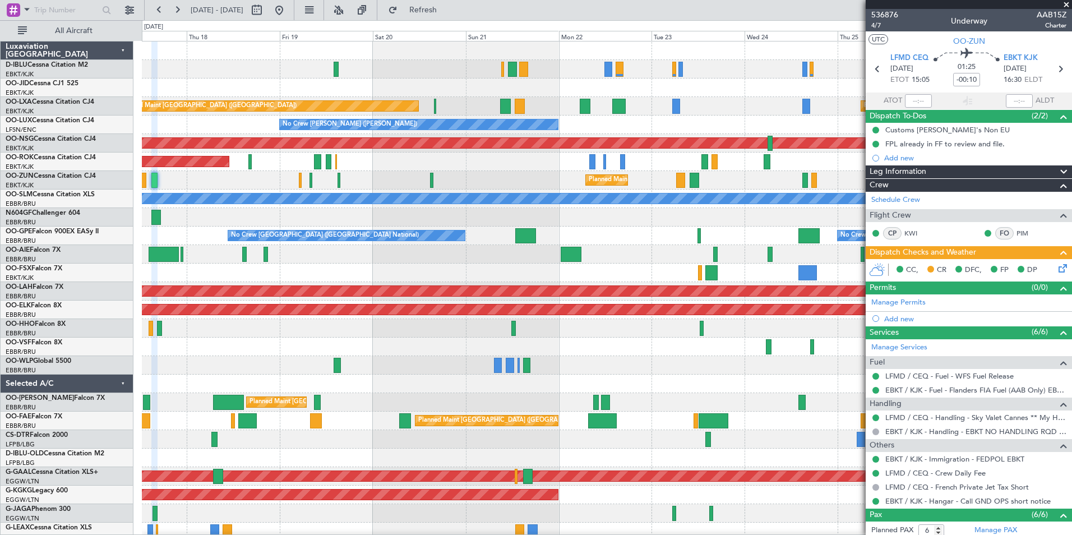
click at [420, 371] on div at bounding box center [606, 365] width 929 height 18
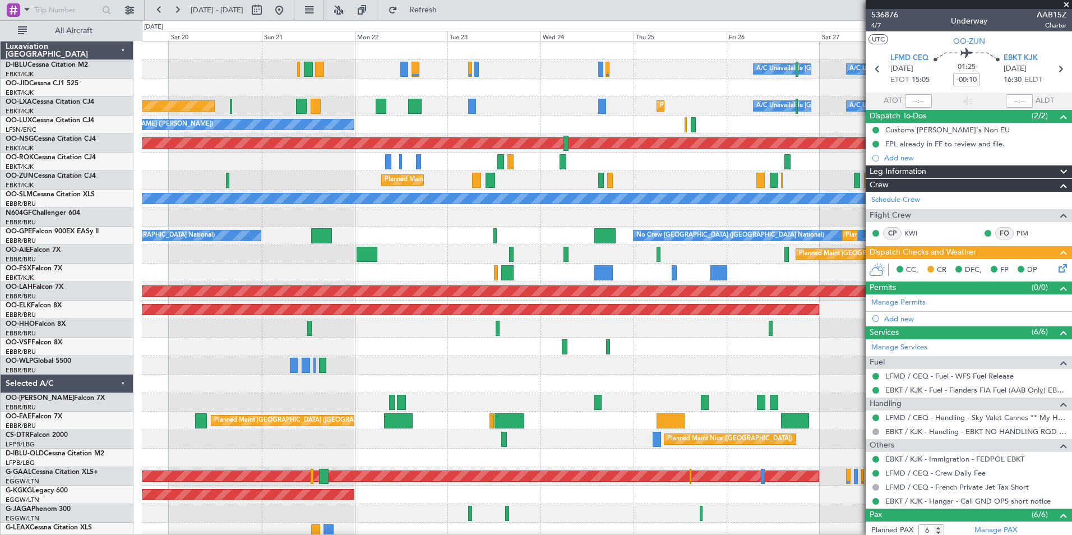
click at [449, 395] on div "A/C Unavailable [GEOGRAPHIC_DATA] ([GEOGRAPHIC_DATA] National) A/C Unavailable …" at bounding box center [606, 411] width 929 height 740
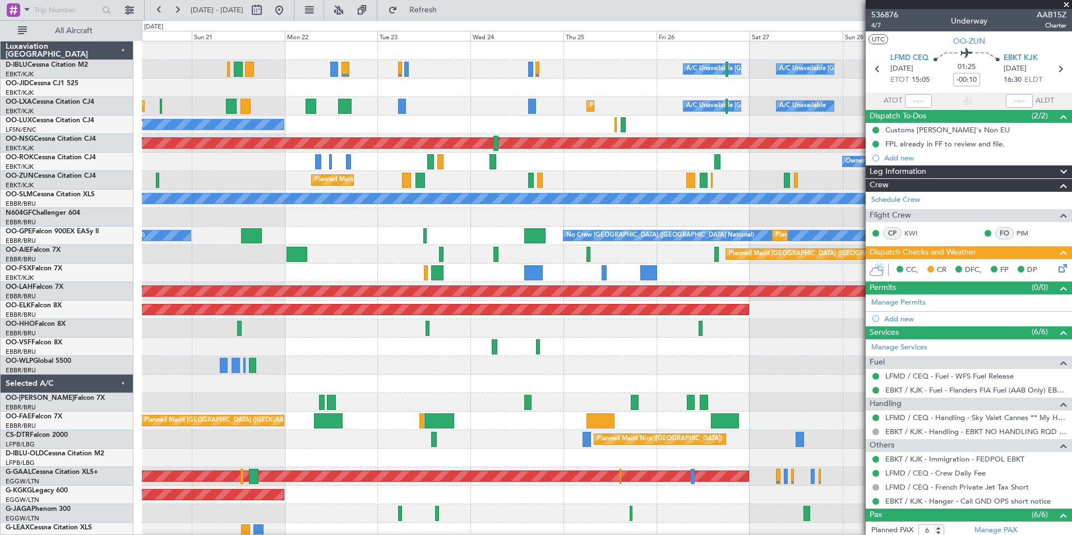
click at [300, 398] on div "A/C Unavailable [GEOGRAPHIC_DATA] ([GEOGRAPHIC_DATA] National) A/C Unavailable …" at bounding box center [606, 392] width 929 height 703
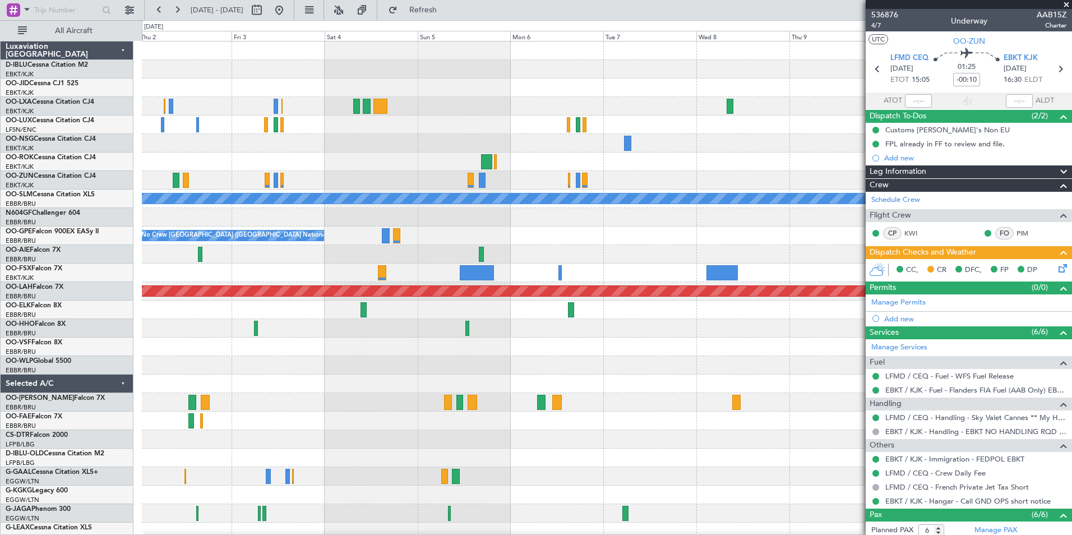
click at [90, 446] on div "Planned Maint Kortrijk-[GEOGRAPHIC_DATA] Planned Maint [GEOGRAPHIC_DATA] ([GEOG…" at bounding box center [536, 277] width 1072 height 515
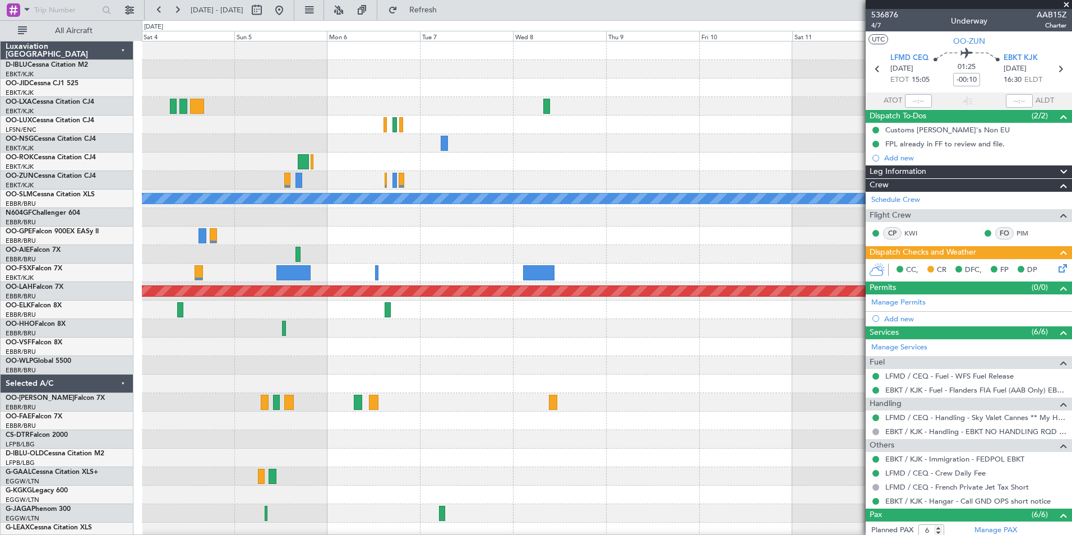
click at [354, 407] on div "Owner [GEOGRAPHIC_DATA]-[GEOGRAPHIC_DATA] A/C Unavailable [GEOGRAPHIC_DATA] No …" at bounding box center [606, 392] width 929 height 703
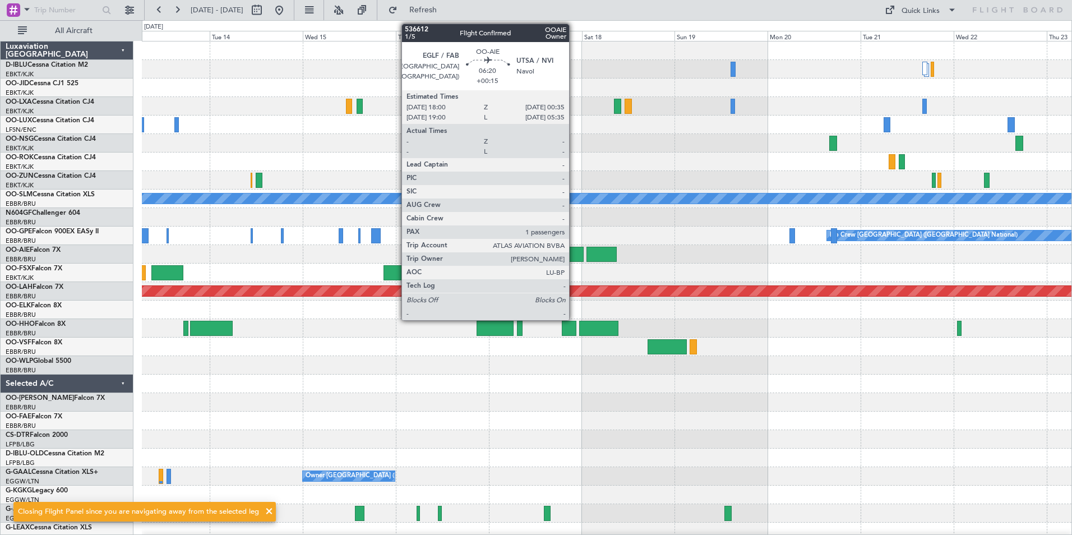
click at [574, 256] on div at bounding box center [571, 254] width 26 height 15
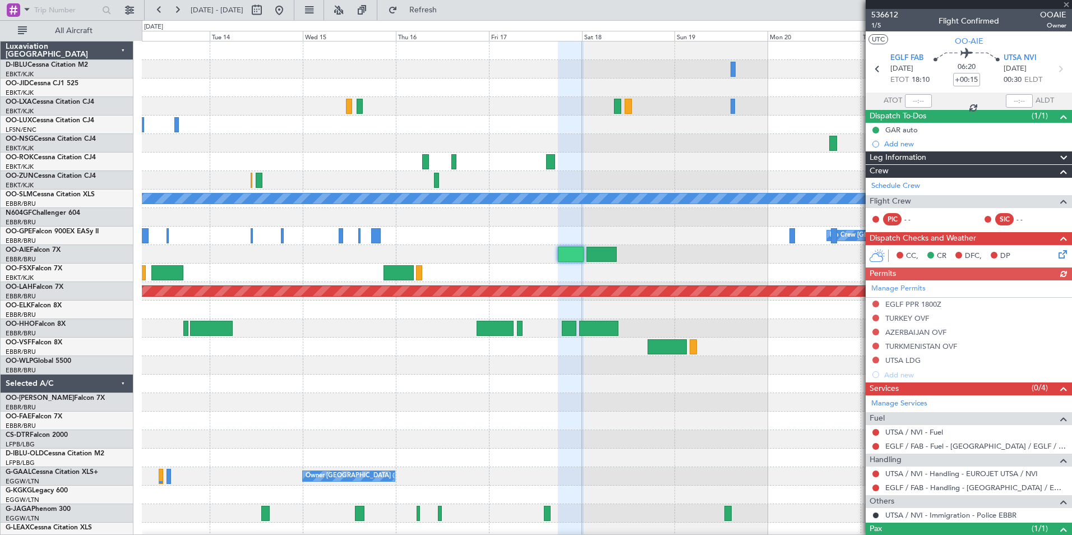
scroll to position [55, 0]
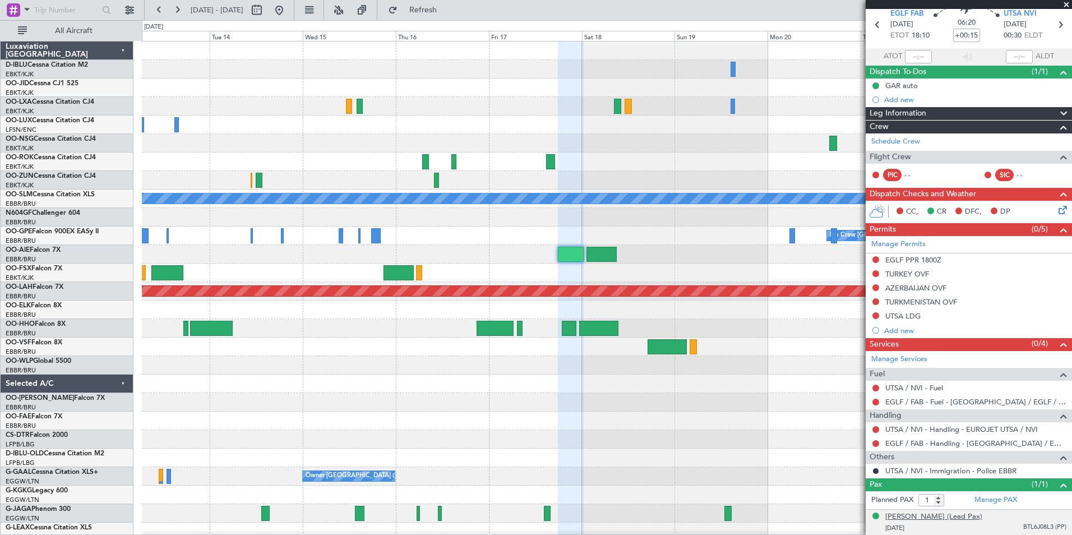
click at [978, 511] on div "[PERSON_NAME] (Lead Pax)" at bounding box center [933, 516] width 97 height 11
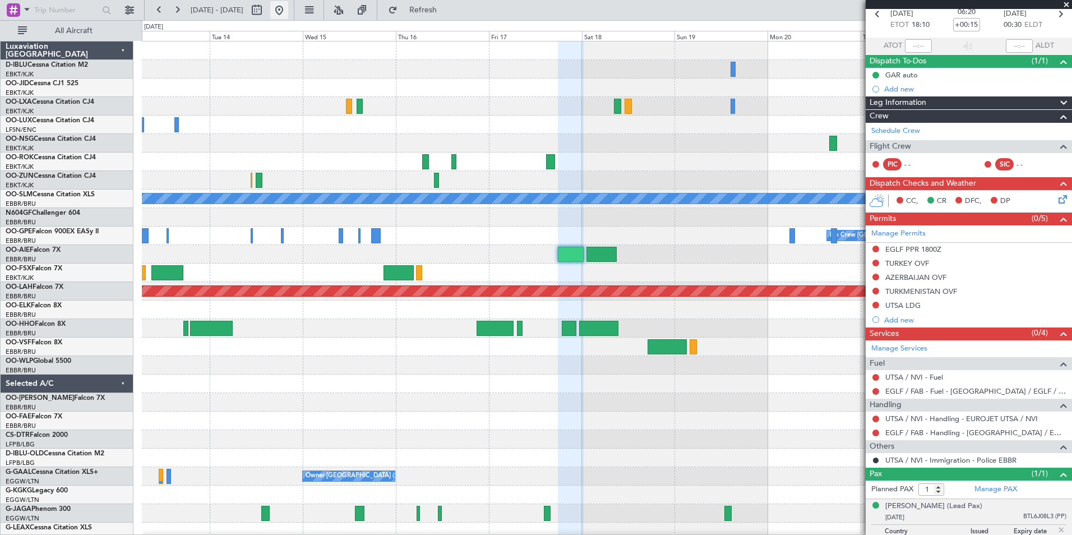
click at [288, 17] on button at bounding box center [279, 10] width 18 height 18
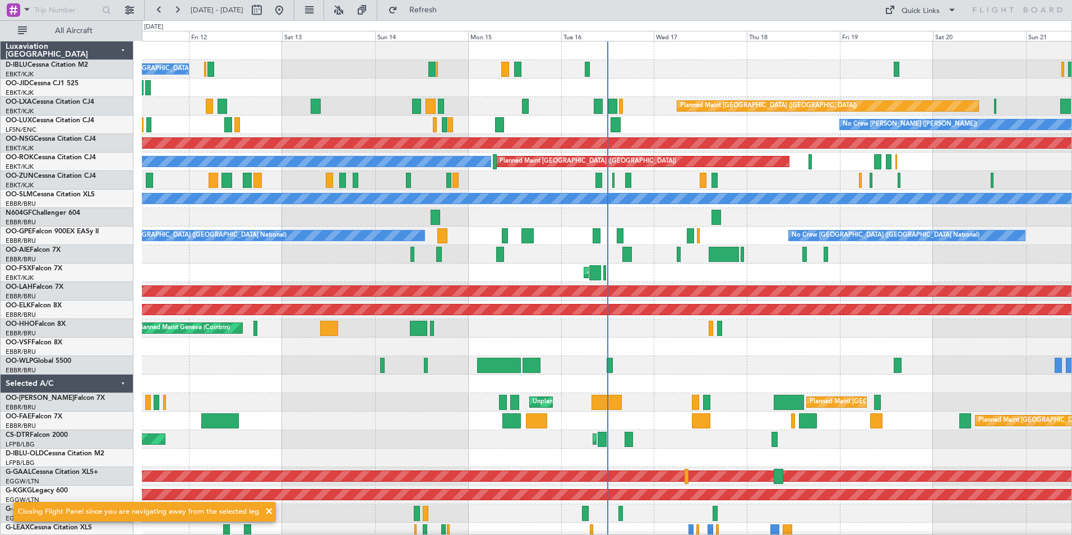
scroll to position [1, 0]
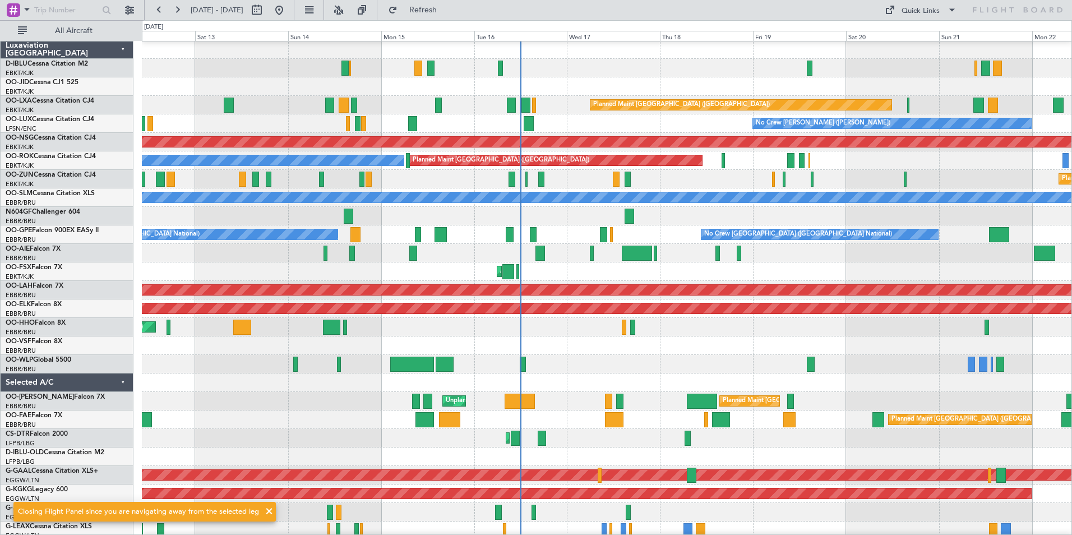
click at [668, 364] on div at bounding box center [606, 364] width 929 height 18
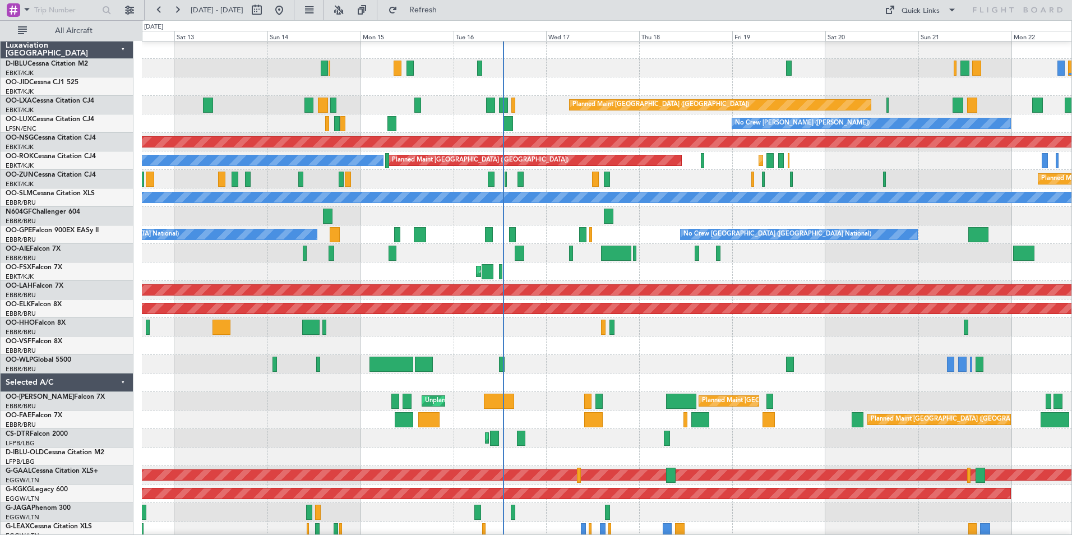
click at [5, 467] on div "No Crew [GEOGRAPHIC_DATA] ([GEOGRAPHIC_DATA] National) Planned Maint [GEOGRAPHI…" at bounding box center [536, 277] width 1072 height 515
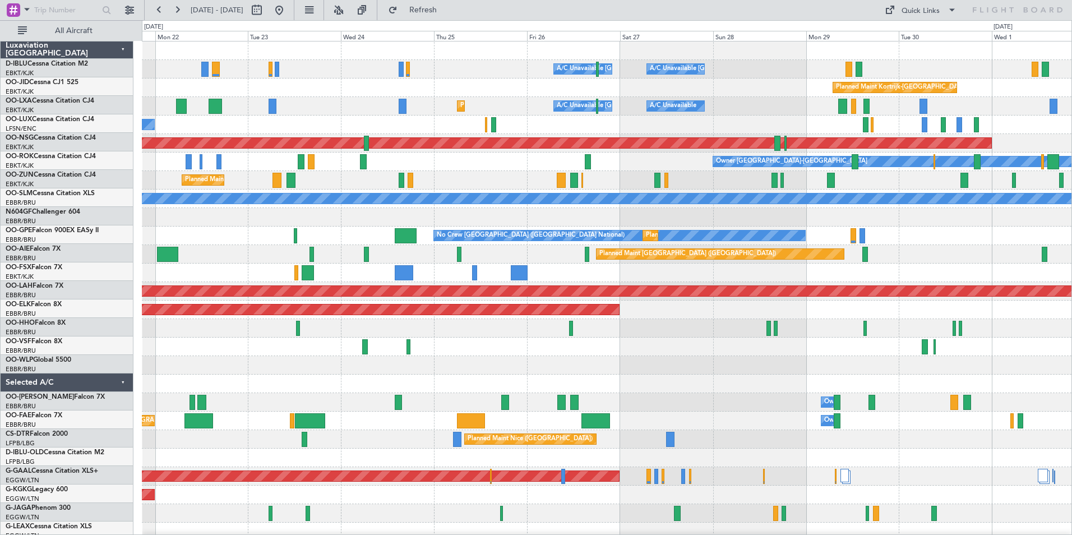
scroll to position [0, 0]
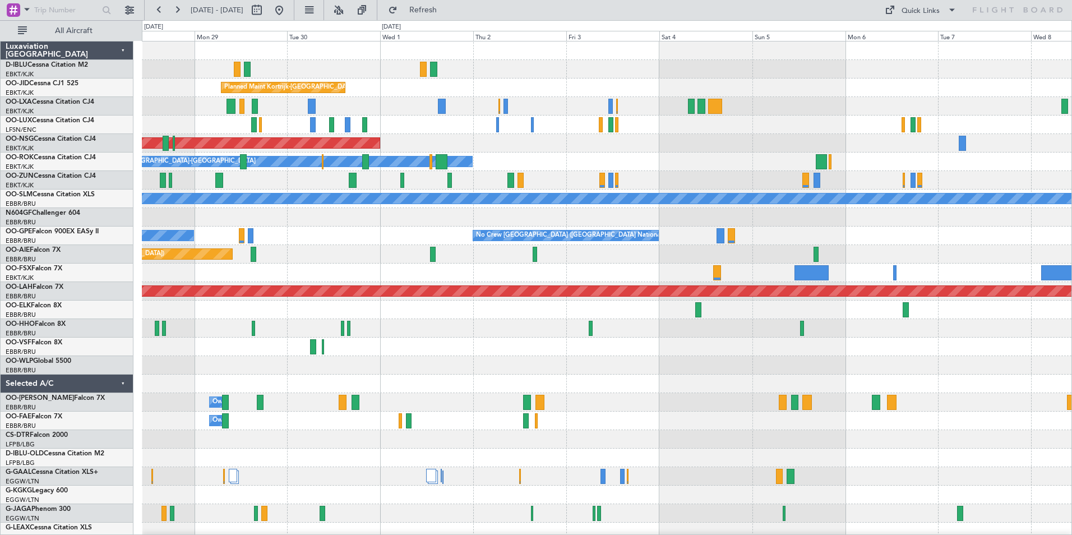
click at [0, 465] on html "[DATE] - [DATE] Refresh Quick Links All Aircraft A/C Unavailable [GEOGRAPHIC_DA…" at bounding box center [536, 267] width 1072 height 535
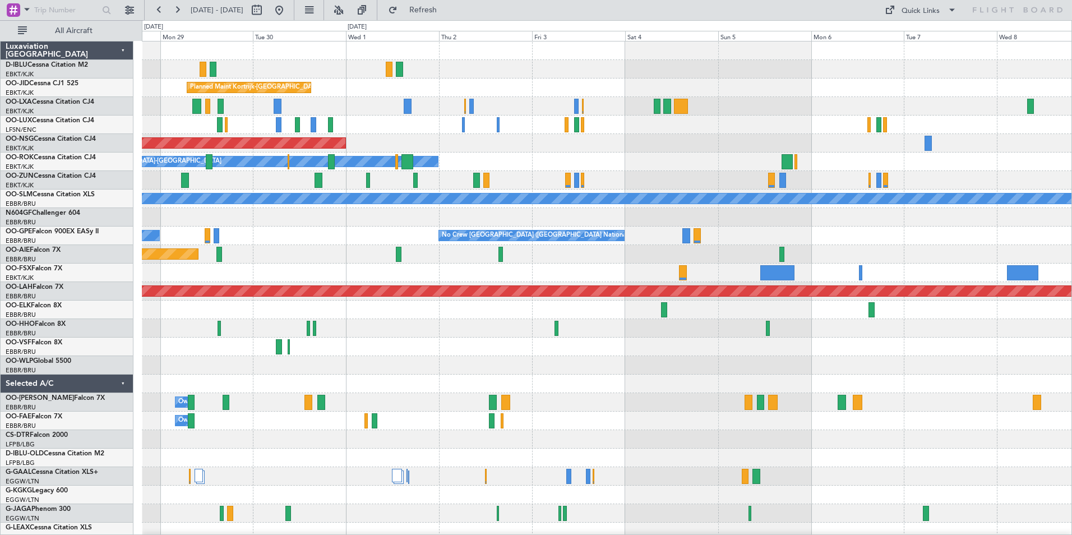
click at [49, 469] on div "A/C Unavailable [GEOGRAPHIC_DATA]-[GEOGRAPHIC_DATA] A/C Unavailable [GEOGRAPHIC…" at bounding box center [536, 277] width 1072 height 515
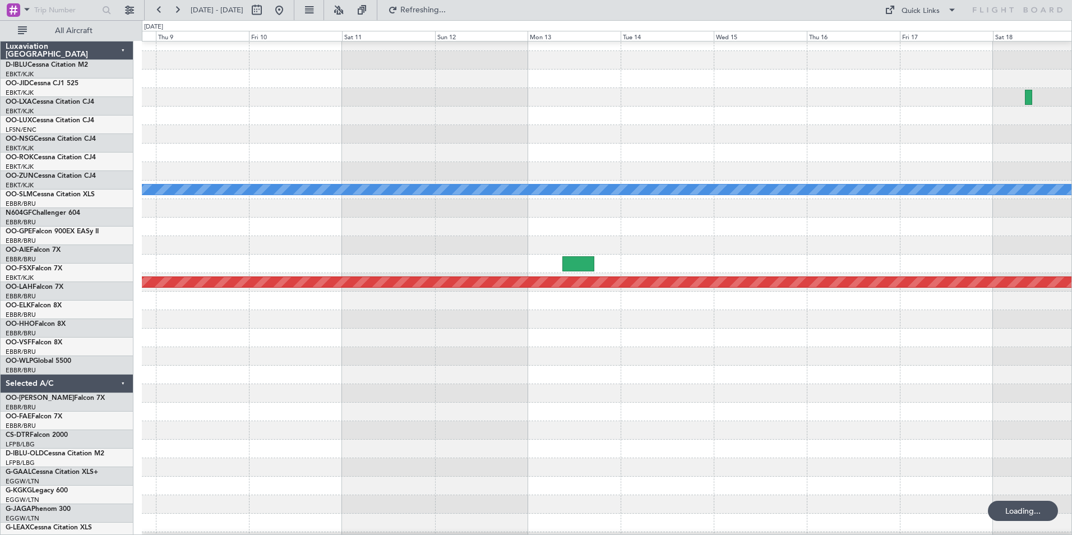
scroll to position [9, 0]
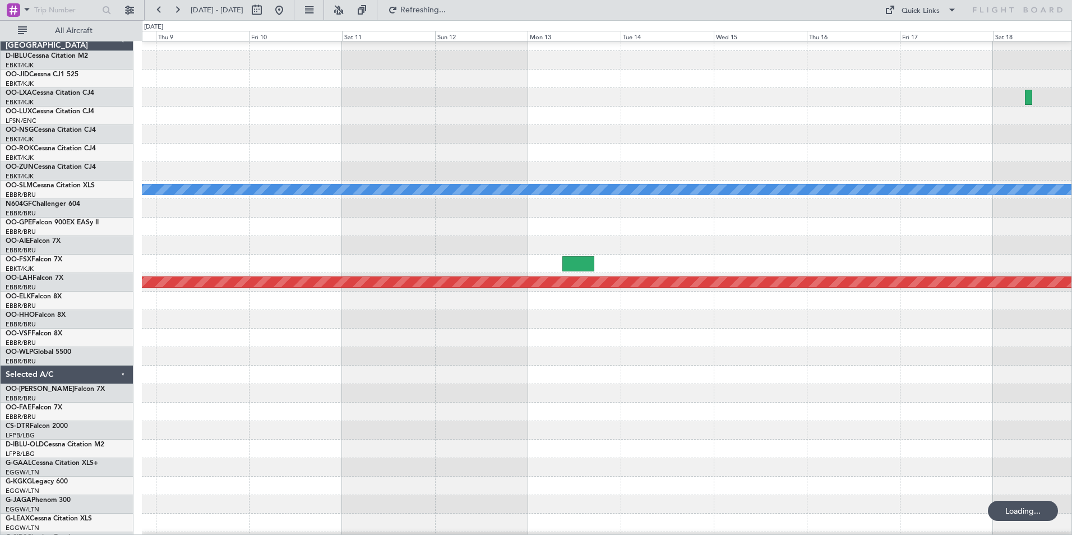
click at [328, 428] on div at bounding box center [606, 430] width 929 height 18
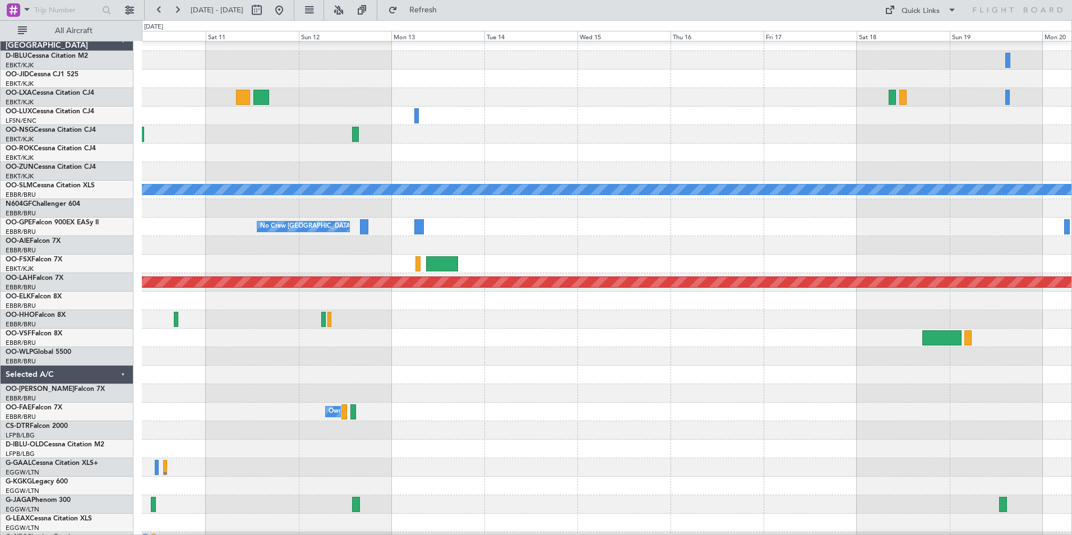
scroll to position [0, 0]
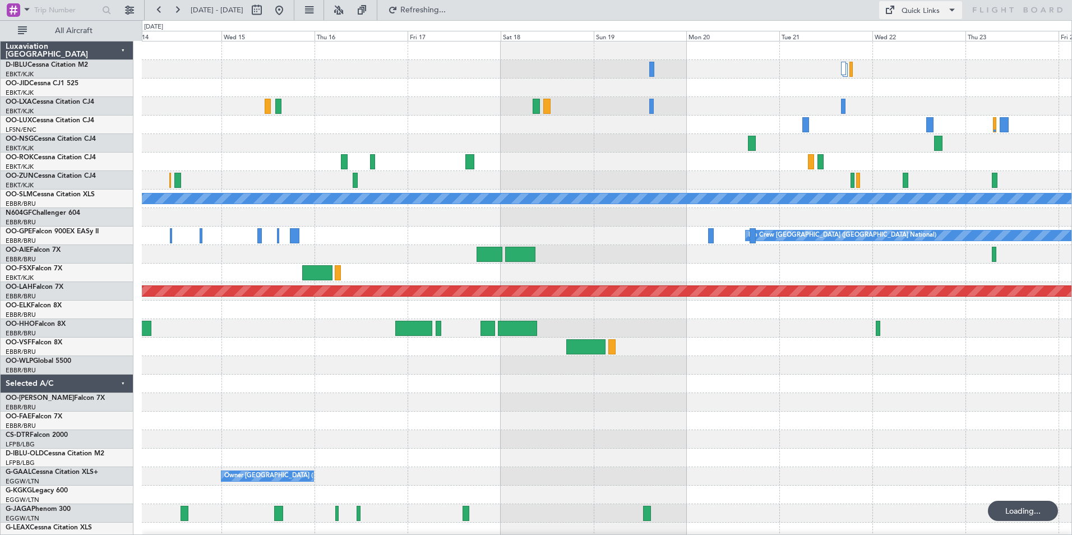
click at [904, 16] on div "Quick Links" at bounding box center [920, 11] width 38 height 11
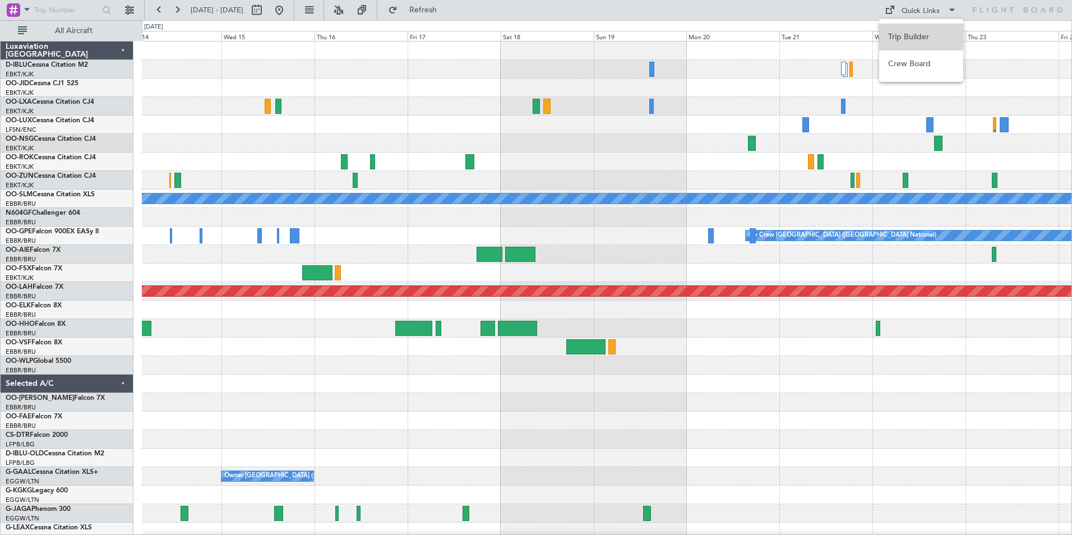
click at [907, 31] on button "Trip Builder" at bounding box center [921, 37] width 84 height 27
click at [775, 374] on div at bounding box center [606, 365] width 929 height 18
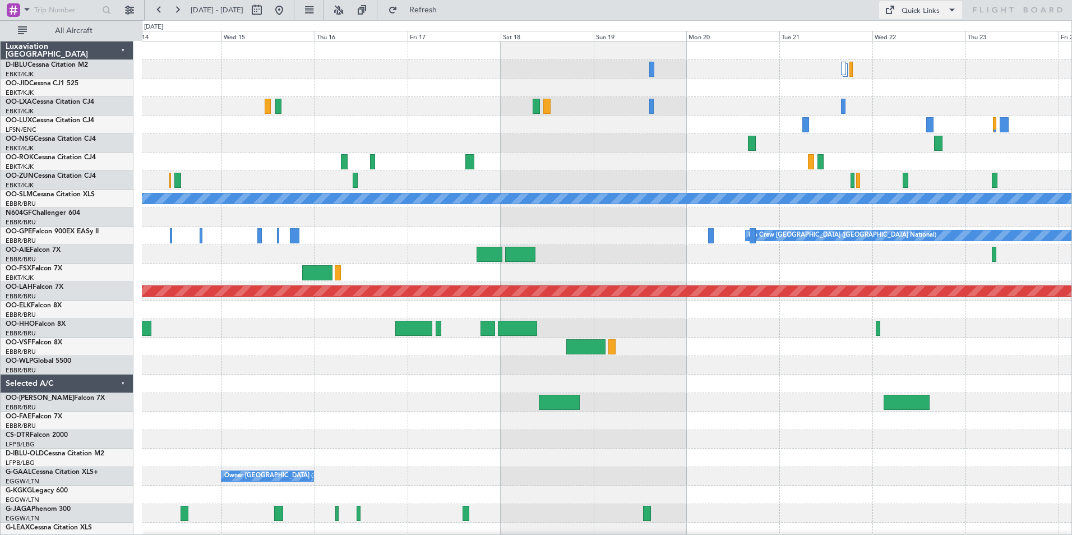
click at [904, 13] on div "Quick Links" at bounding box center [920, 11] width 38 height 11
click at [909, 30] on button "Trip Builder" at bounding box center [921, 37] width 84 height 27
click at [927, 12] on div "Quick Links" at bounding box center [920, 11] width 38 height 11
click at [930, 26] on button "Trip Builder" at bounding box center [921, 37] width 84 height 27
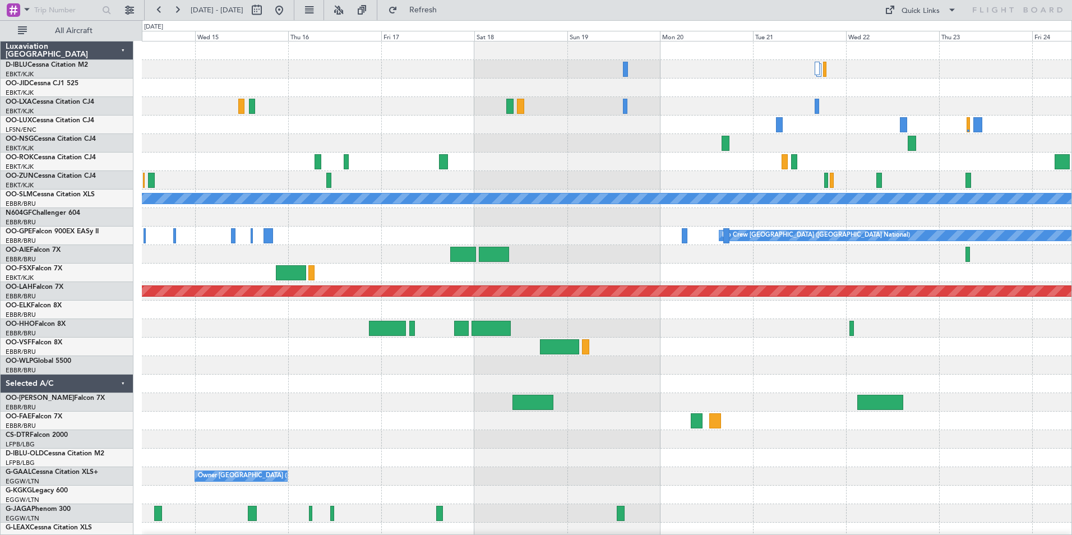
click at [1071, 339] on html "[DATE] - [DATE] Refresh Quick Links All Aircraft A/C Unavailable [GEOGRAPHIC_DA…" at bounding box center [536, 267] width 1072 height 535
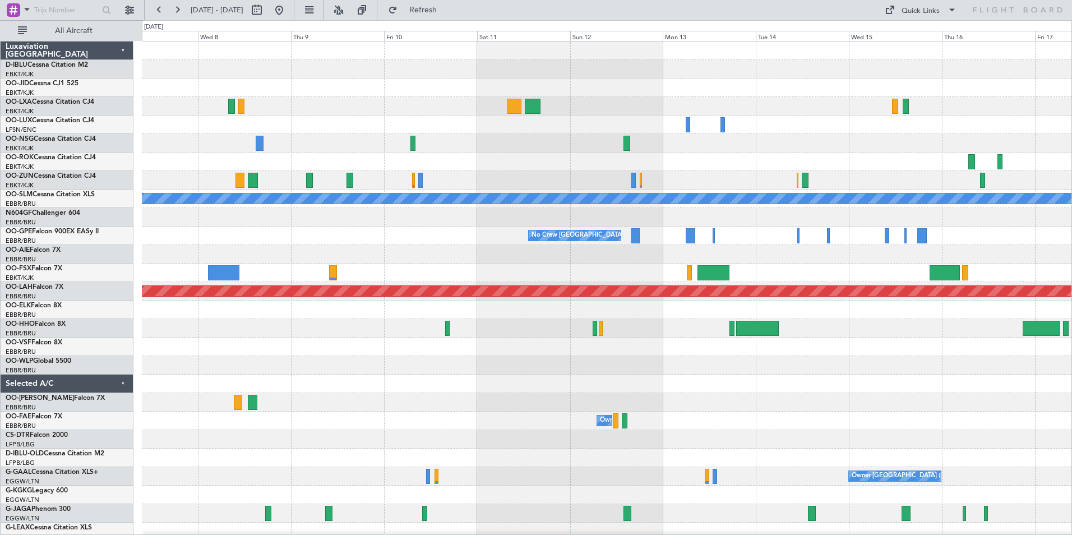
click at [1071, 382] on html "[DATE] - [DATE] Refresh Quick Links All Aircraft A/C Unavailable [GEOGRAPHIC_DA…" at bounding box center [536, 267] width 1072 height 535
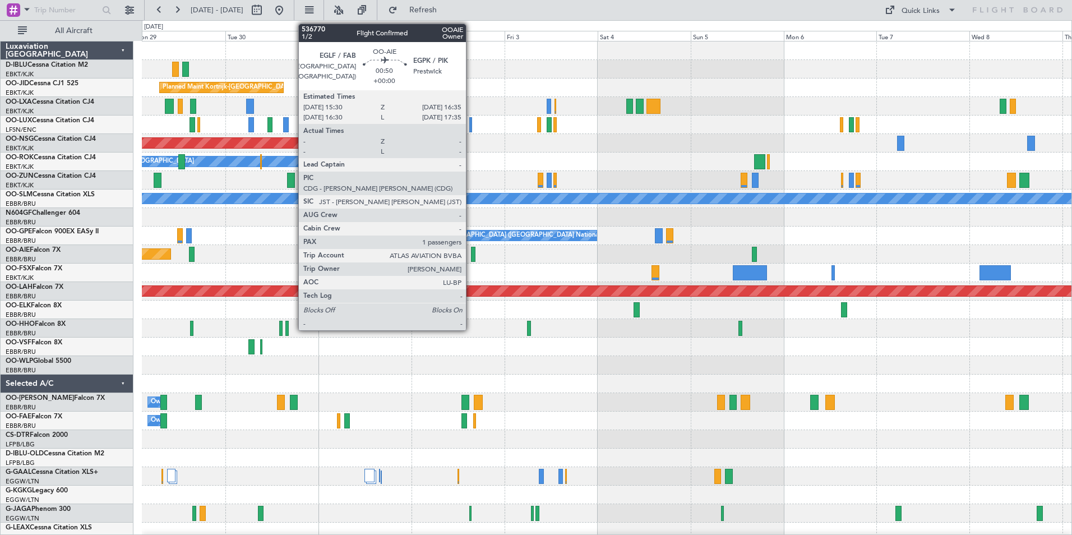
click at [471, 248] on div at bounding box center [473, 254] width 4 height 15
